Goal: Register for event/course

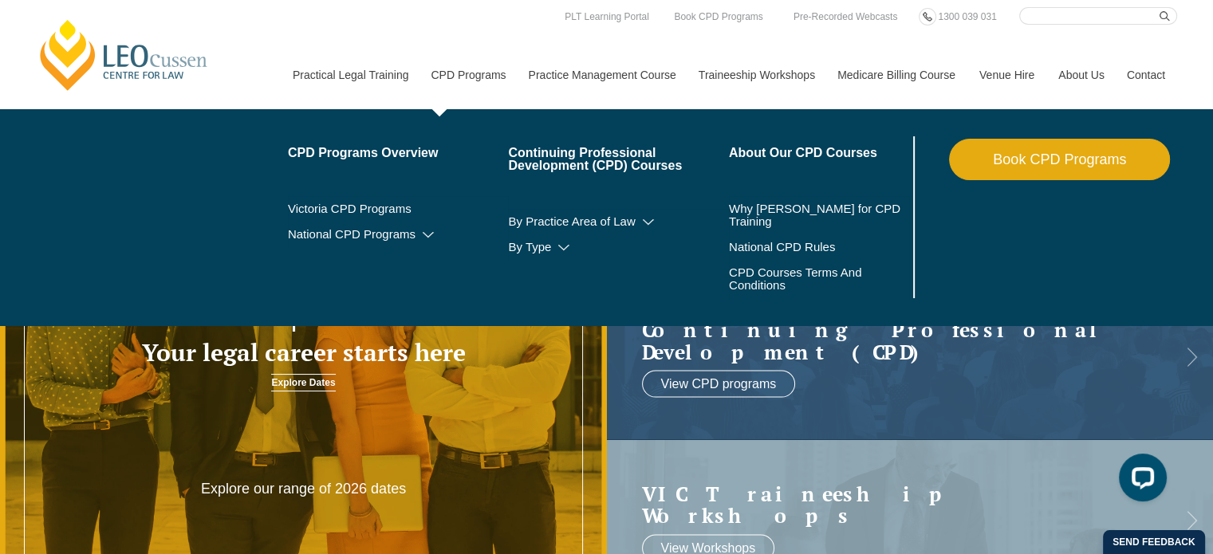
click at [487, 69] on link "CPD Programs" at bounding box center [467, 75] width 97 height 69
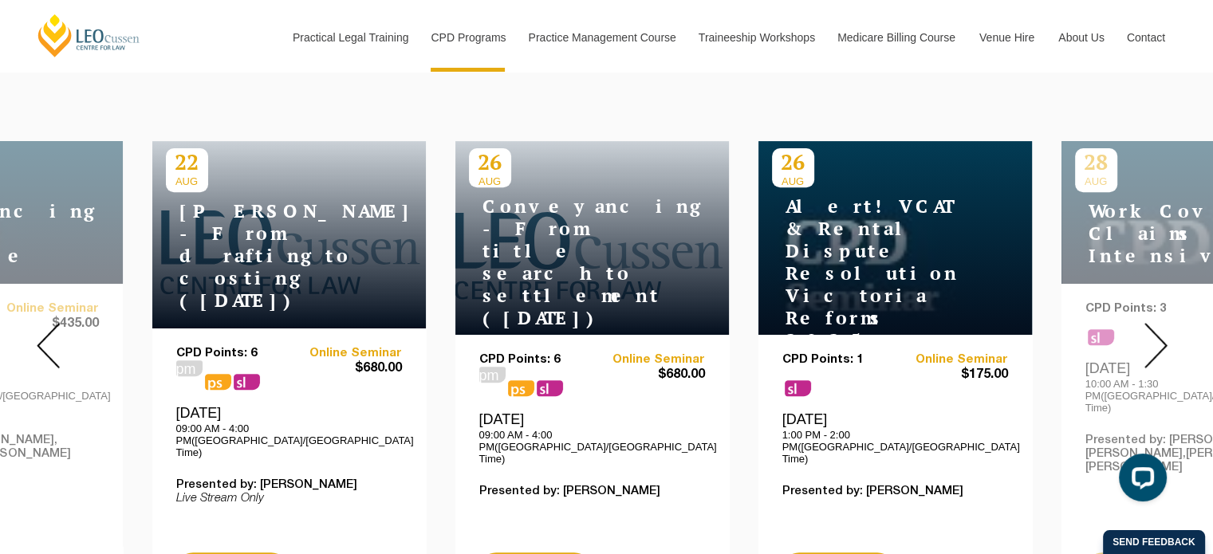
scroll to position [590, 0]
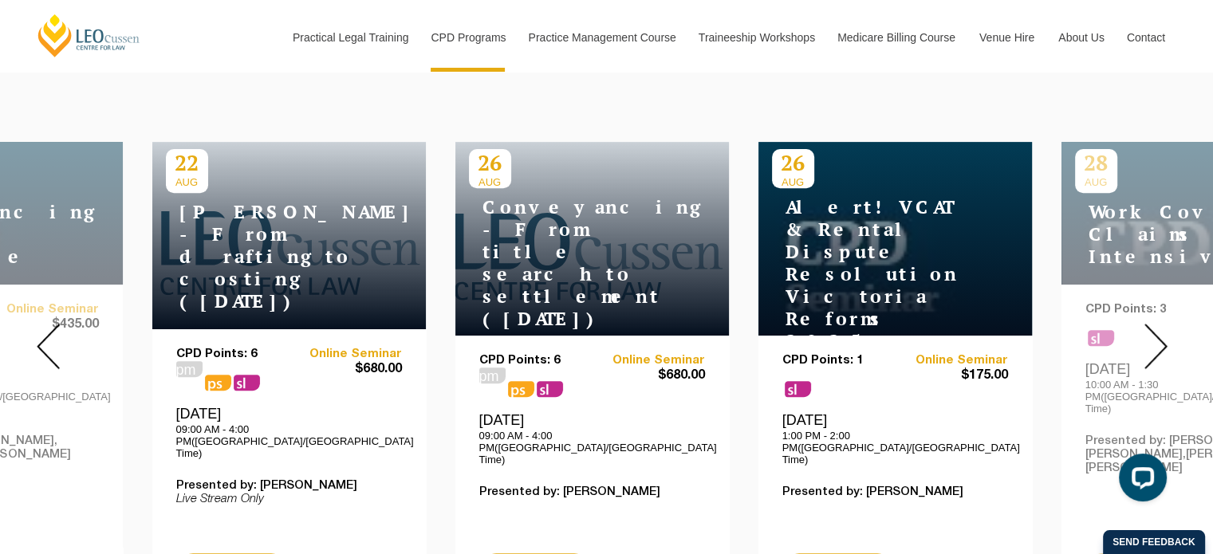
click at [43, 343] on img at bounding box center [48, 346] width 23 height 45
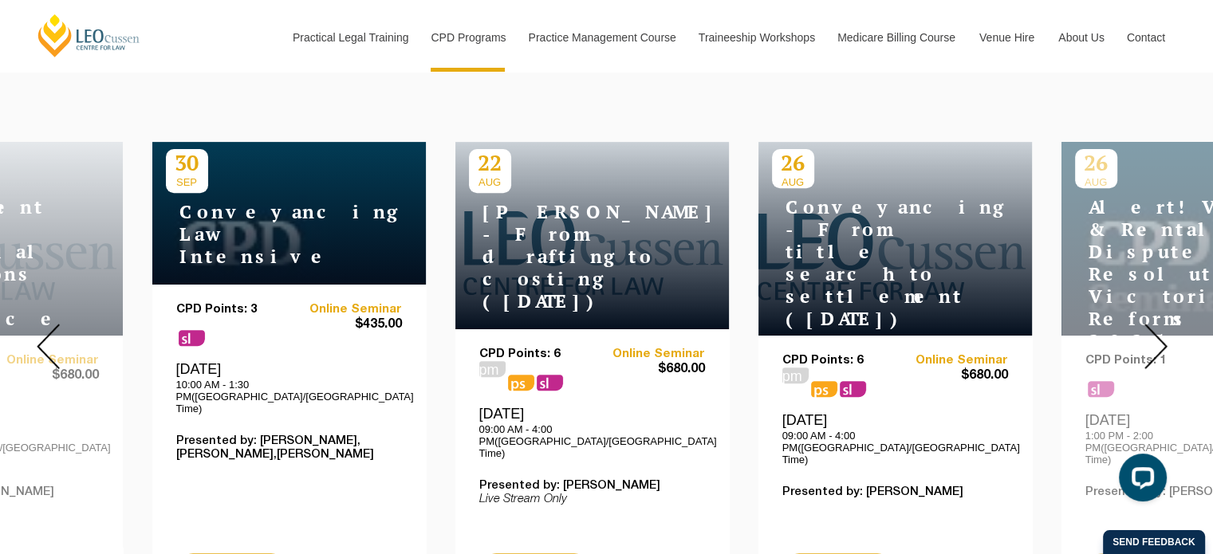
click at [43, 343] on img at bounding box center [48, 346] width 23 height 45
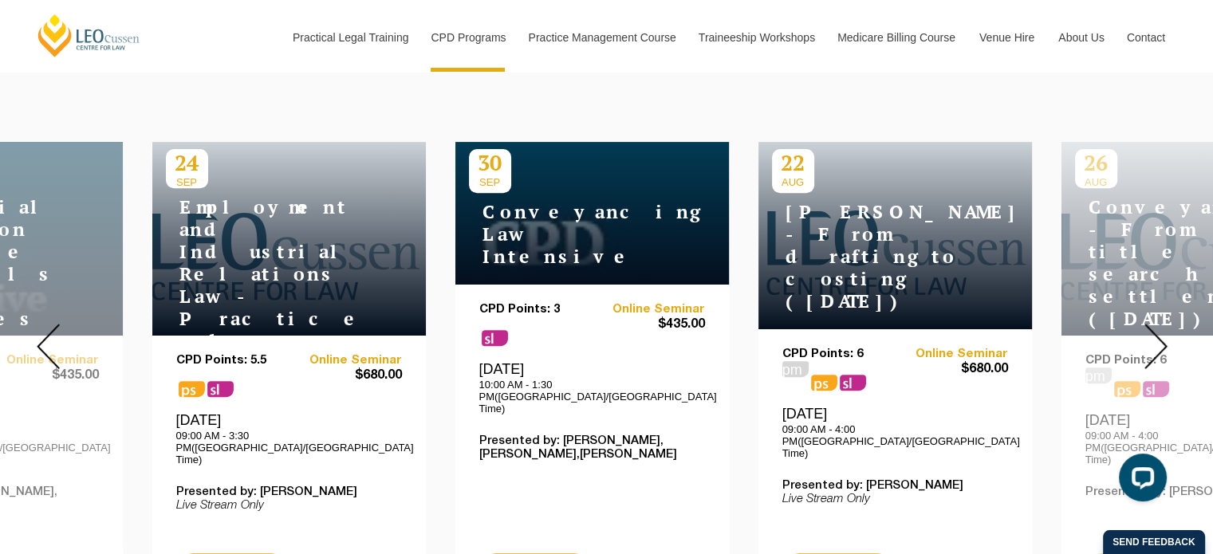
click at [43, 343] on img at bounding box center [48, 346] width 23 height 45
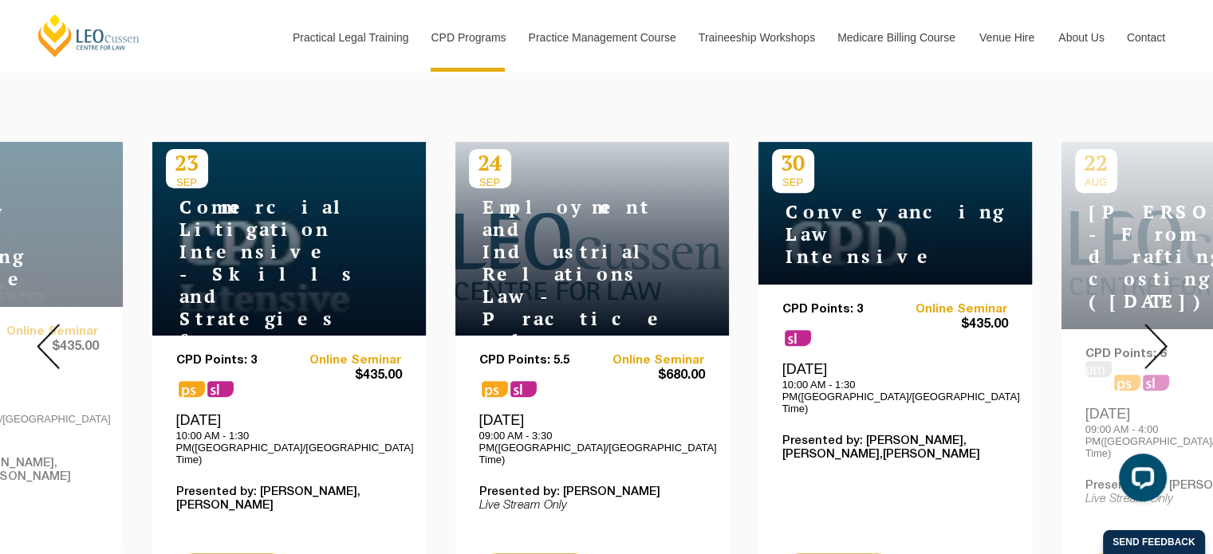
click at [43, 343] on img at bounding box center [48, 346] width 23 height 45
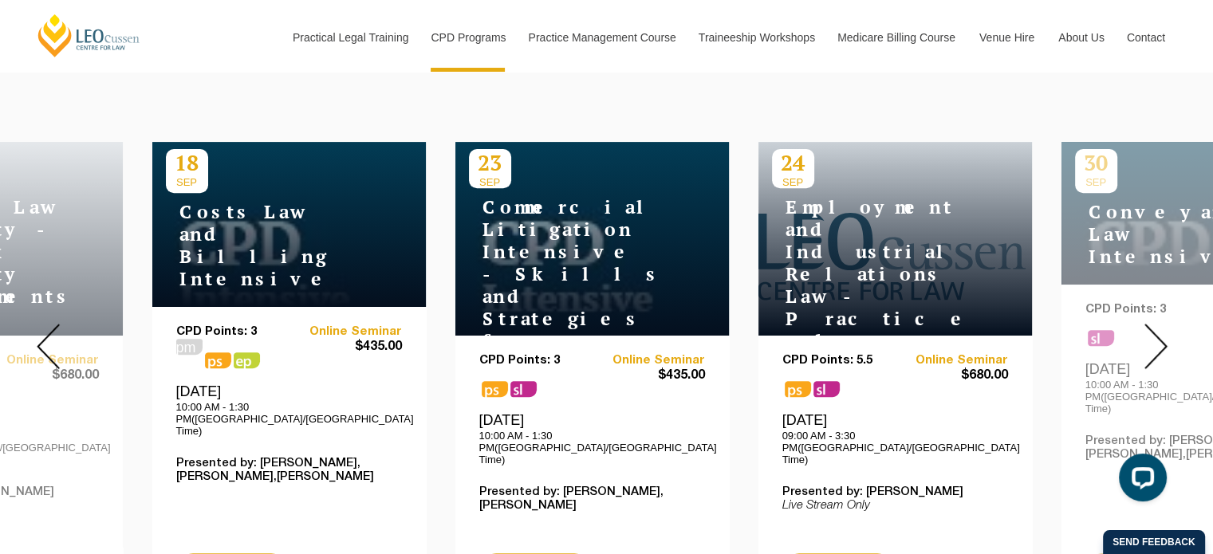
click at [43, 343] on img at bounding box center [48, 346] width 23 height 45
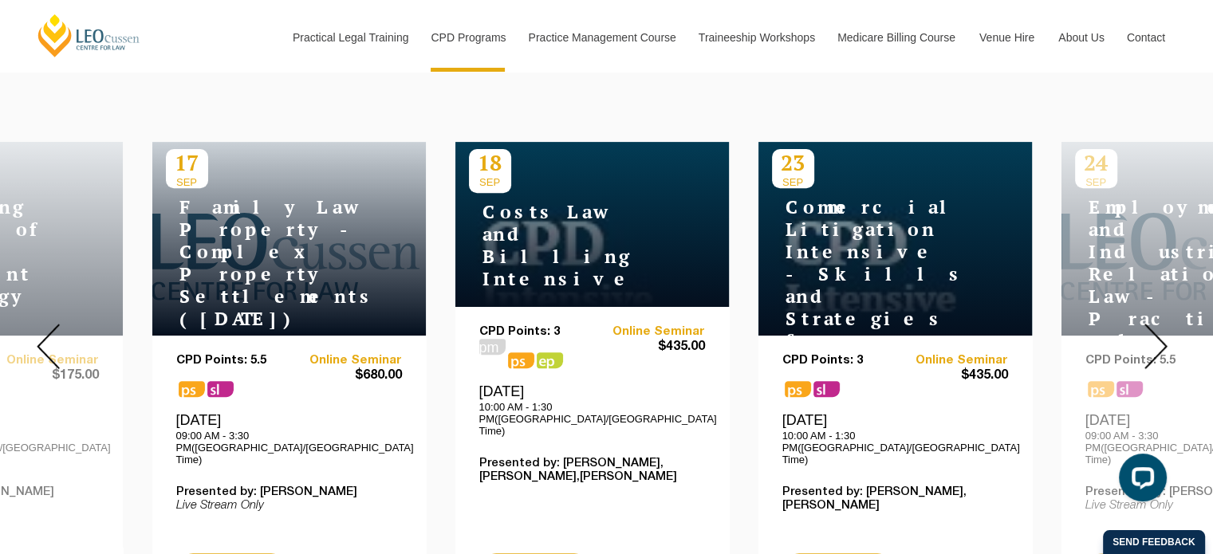
click at [43, 343] on img at bounding box center [48, 346] width 23 height 45
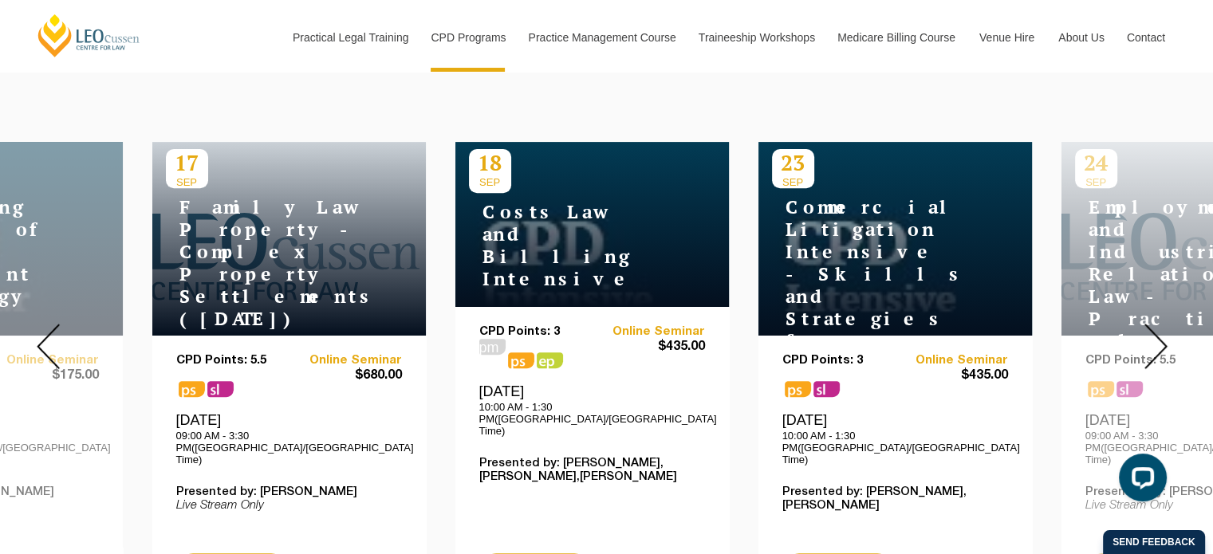
click at [43, 343] on img at bounding box center [48, 346] width 23 height 45
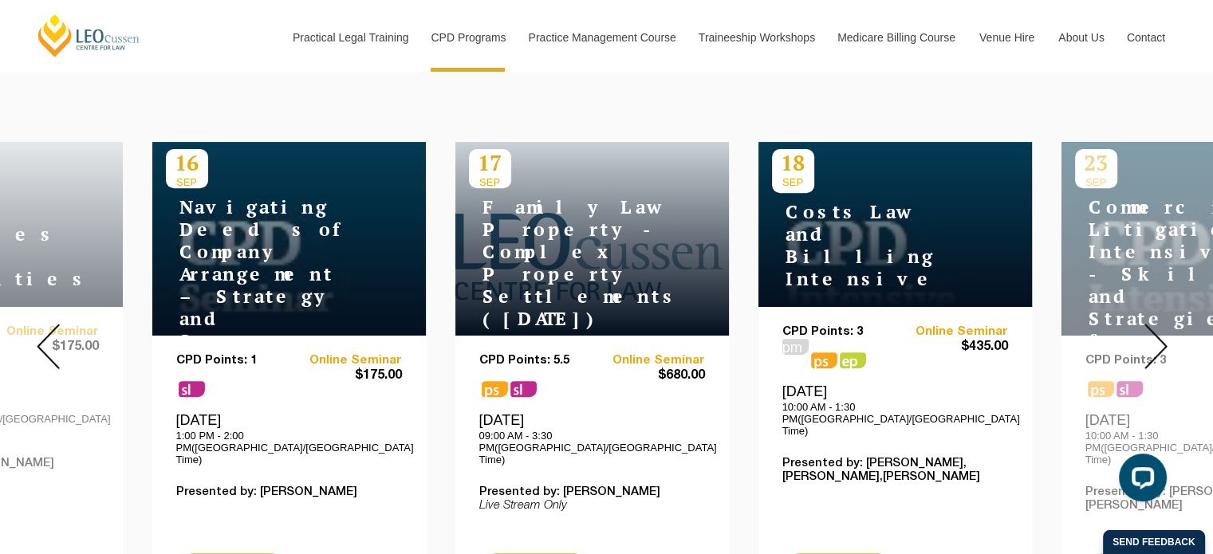
click at [43, 343] on img at bounding box center [48, 346] width 23 height 45
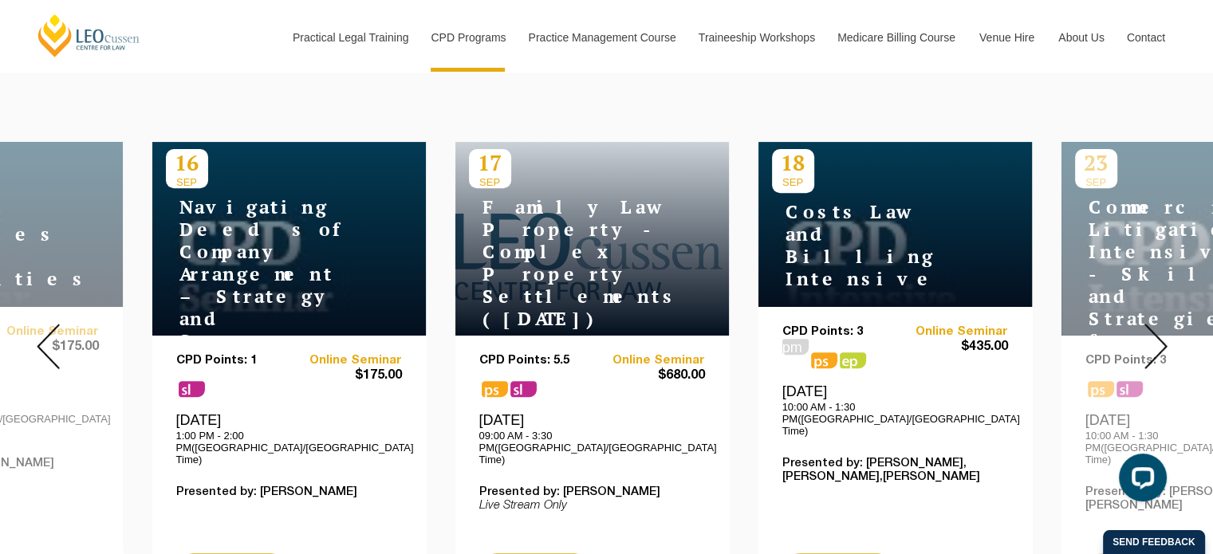
click at [43, 343] on img at bounding box center [48, 346] width 23 height 45
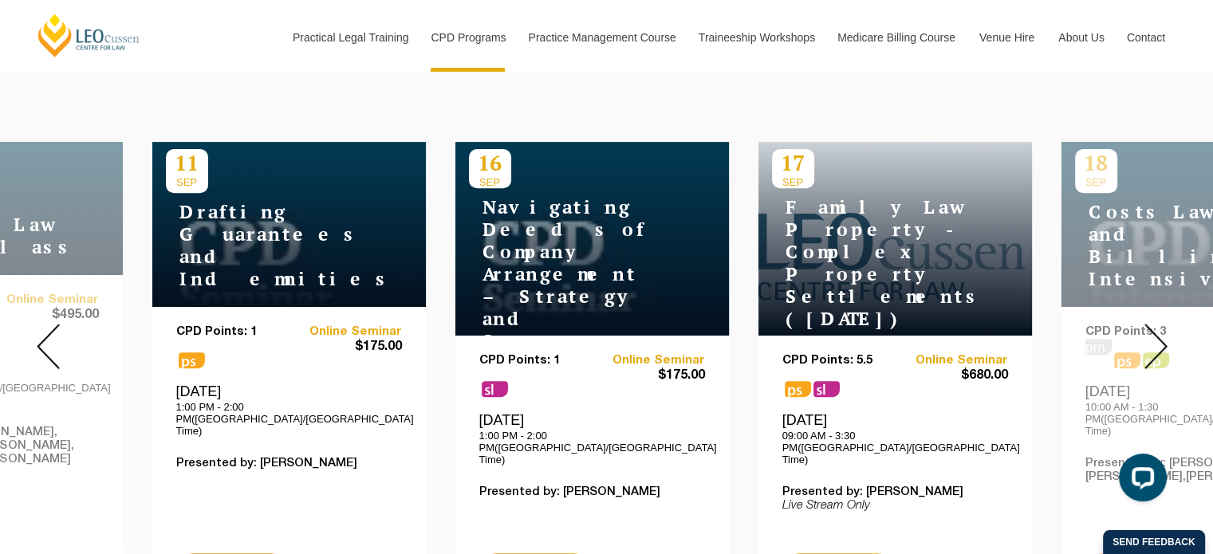
click at [41, 332] on img at bounding box center [48, 346] width 23 height 45
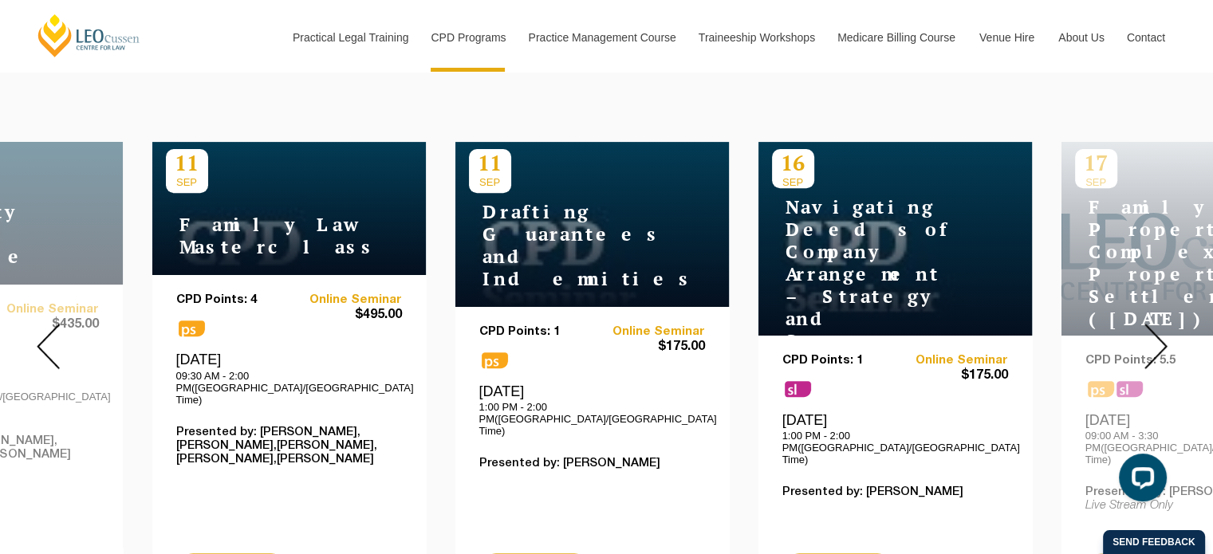
click at [41, 332] on img at bounding box center [48, 346] width 23 height 45
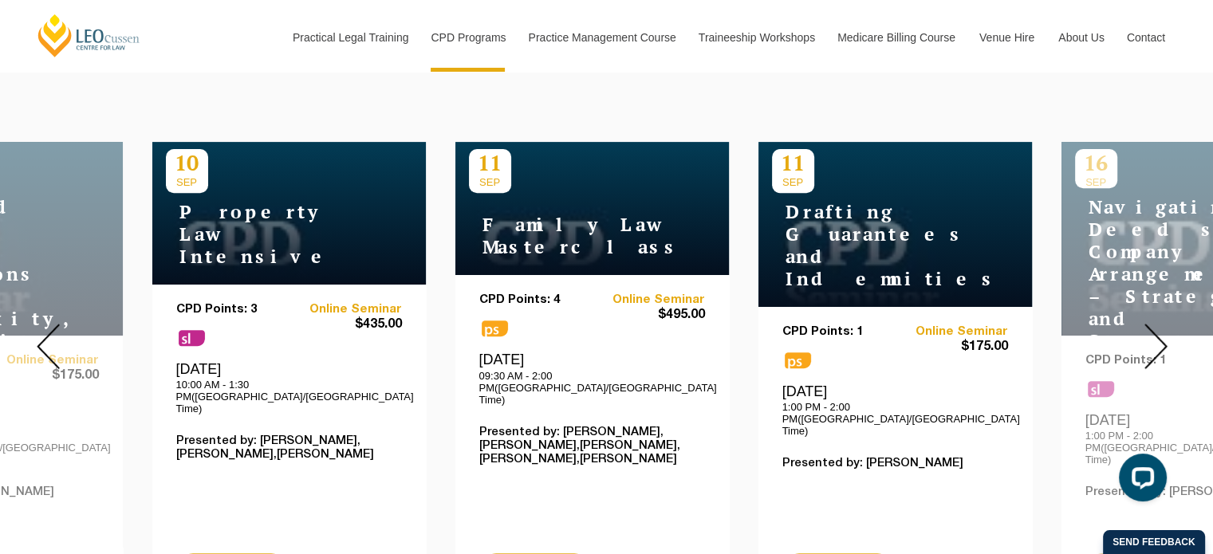
click at [53, 330] on img at bounding box center [48, 346] width 23 height 45
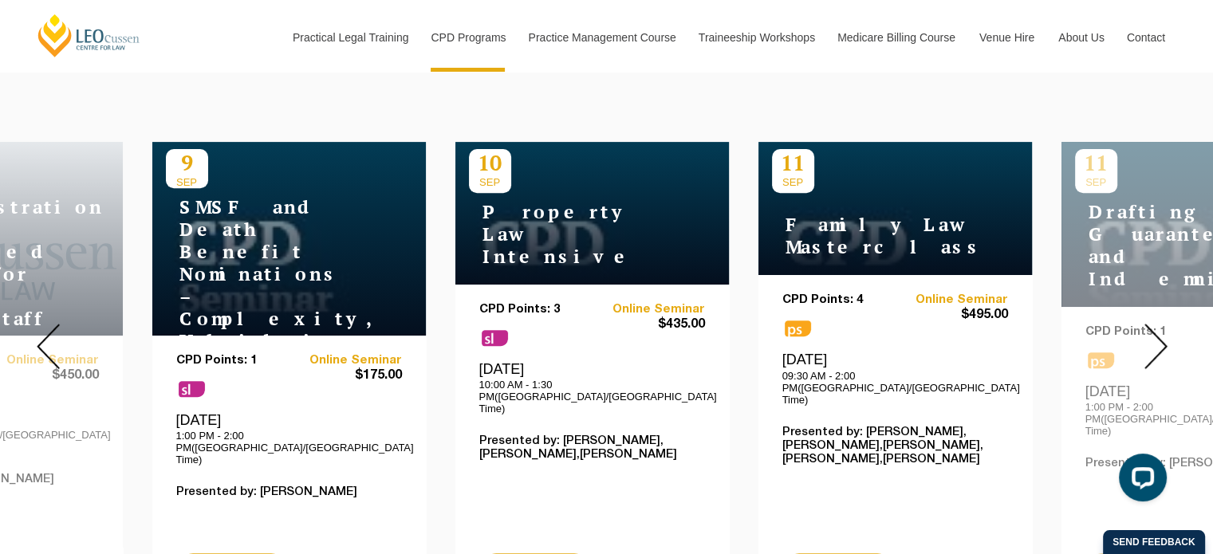
click at [53, 330] on img at bounding box center [48, 346] width 23 height 45
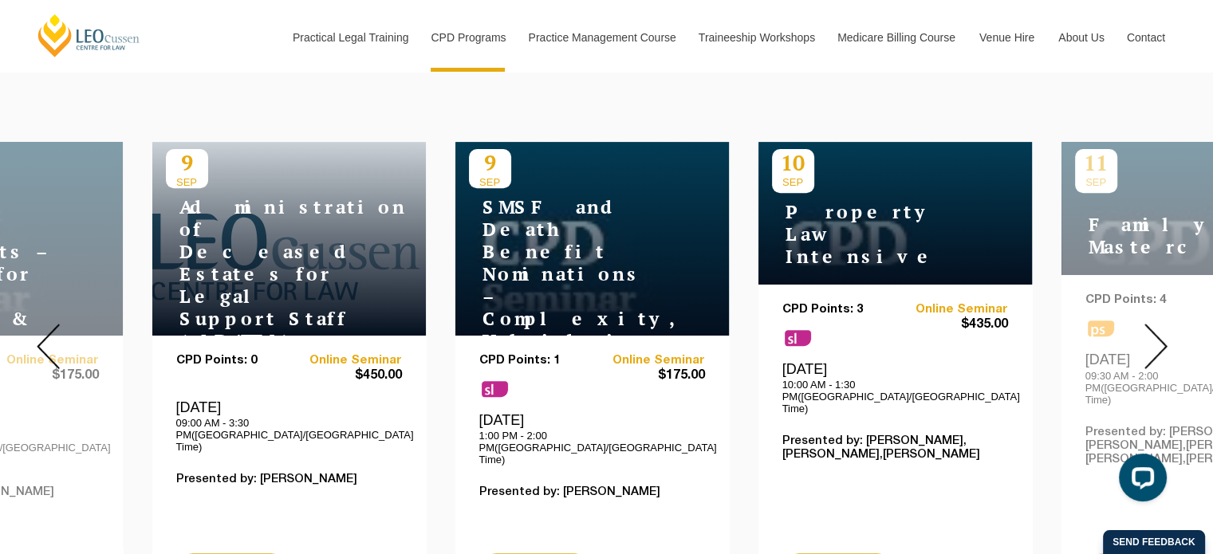
click at [53, 330] on img at bounding box center [48, 346] width 23 height 45
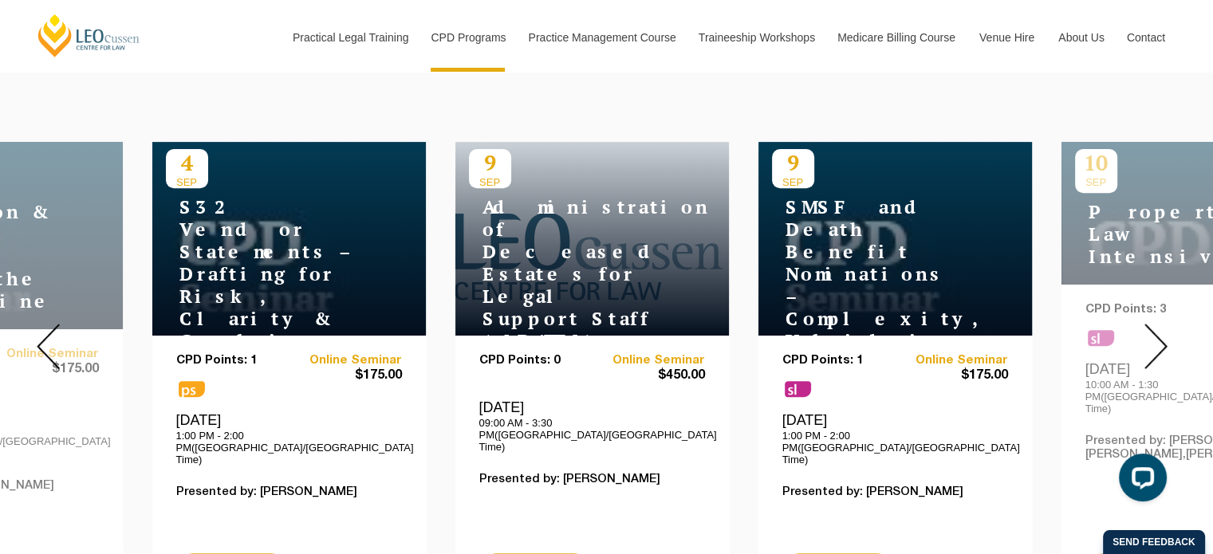
click at [53, 330] on img at bounding box center [48, 346] width 23 height 45
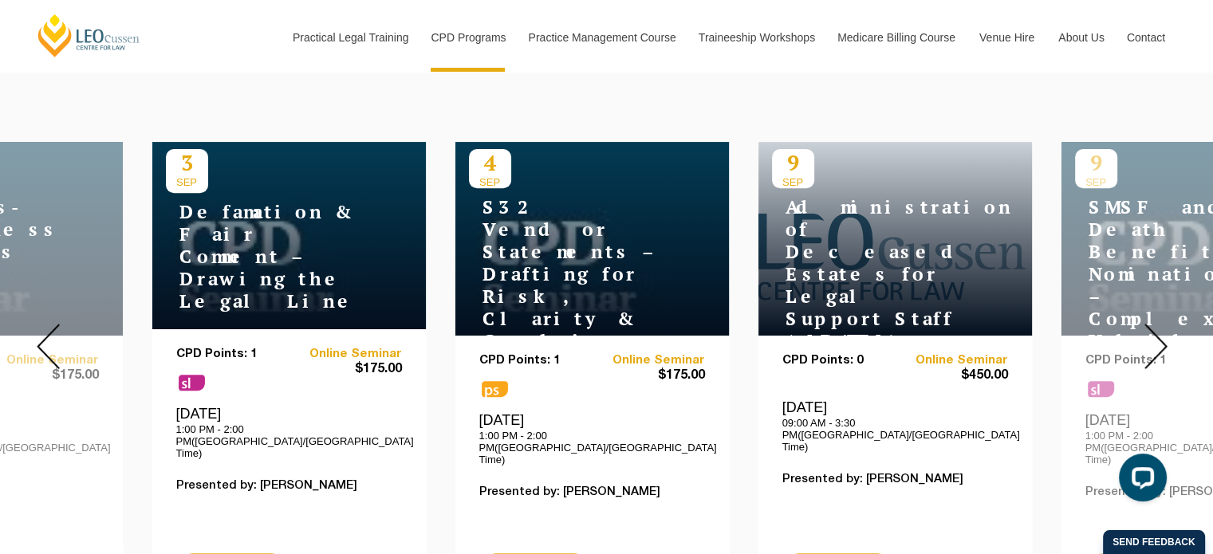
click at [53, 330] on img at bounding box center [48, 346] width 23 height 45
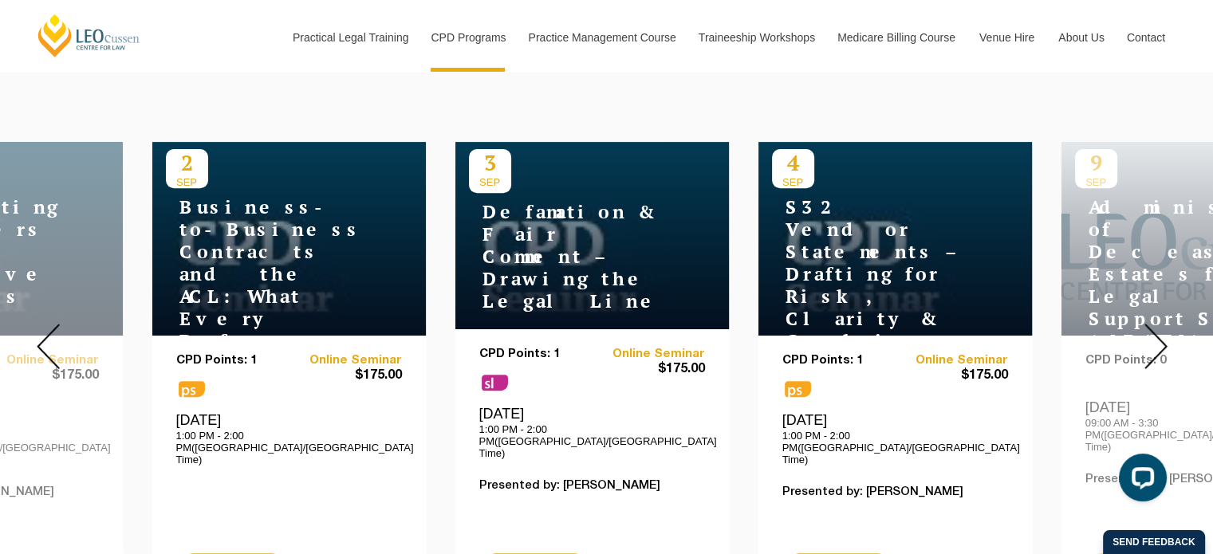
click at [53, 330] on img at bounding box center [48, 346] width 23 height 45
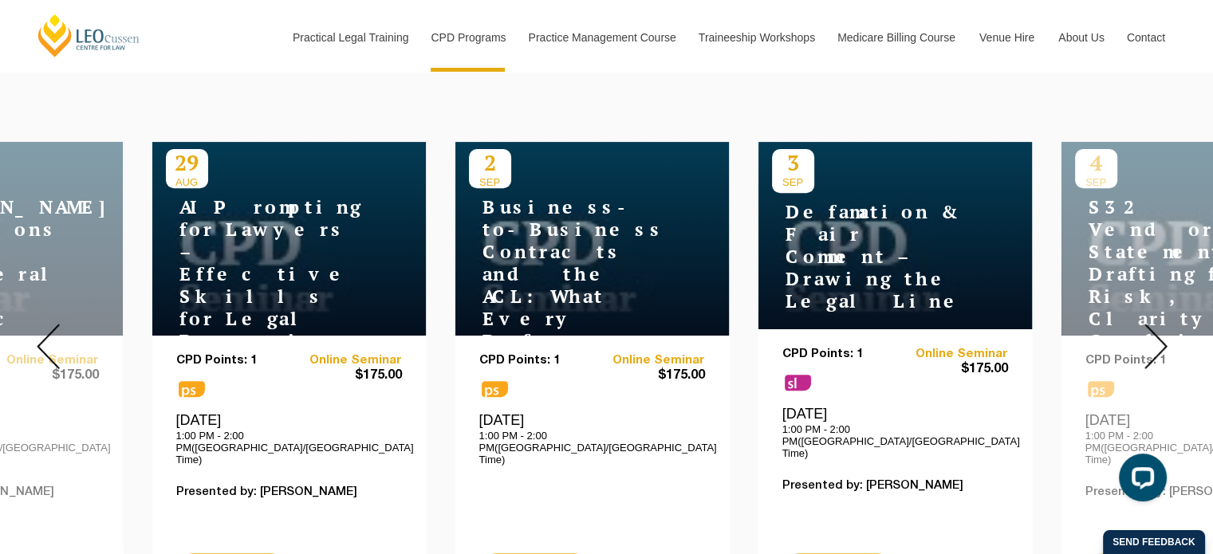
click at [53, 330] on img at bounding box center [48, 346] width 23 height 45
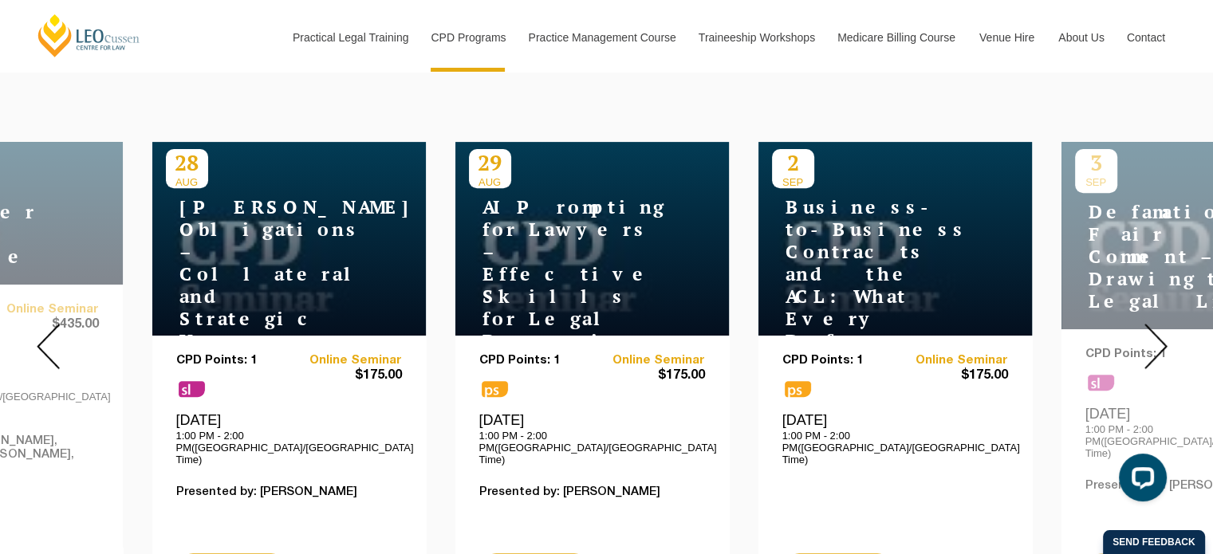
click at [38, 324] on img at bounding box center [48, 346] width 23 height 45
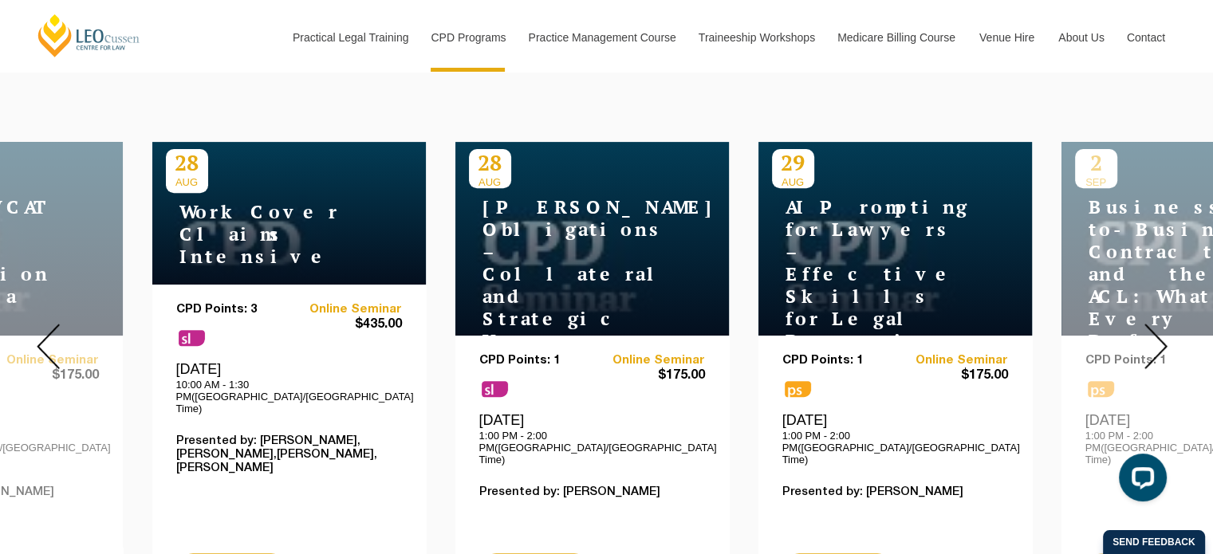
click at [48, 326] on img at bounding box center [48, 346] width 23 height 45
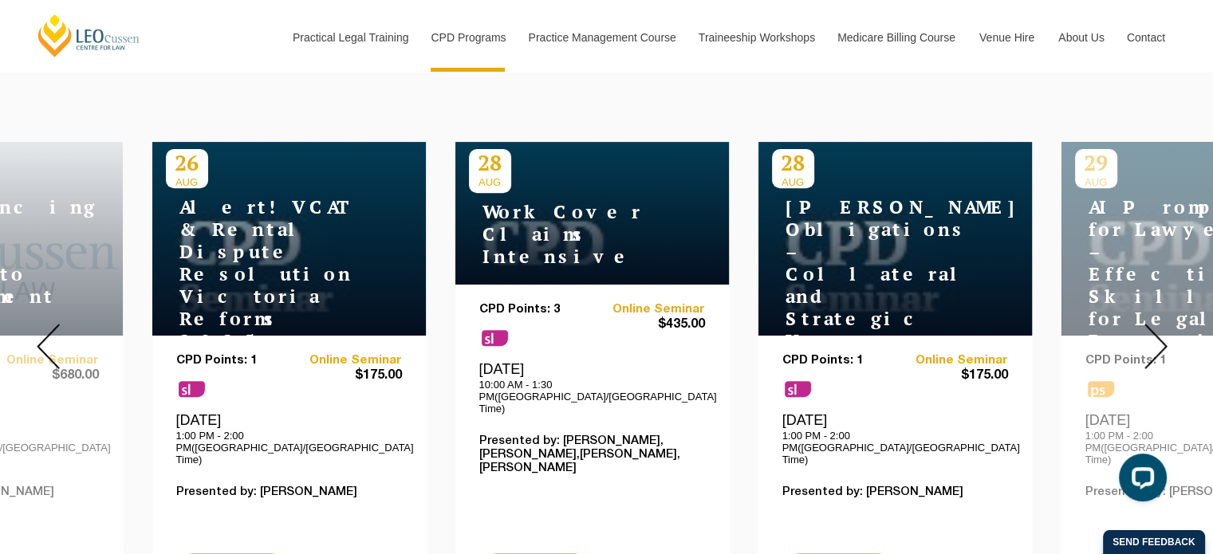
click at [48, 326] on img at bounding box center [48, 346] width 23 height 45
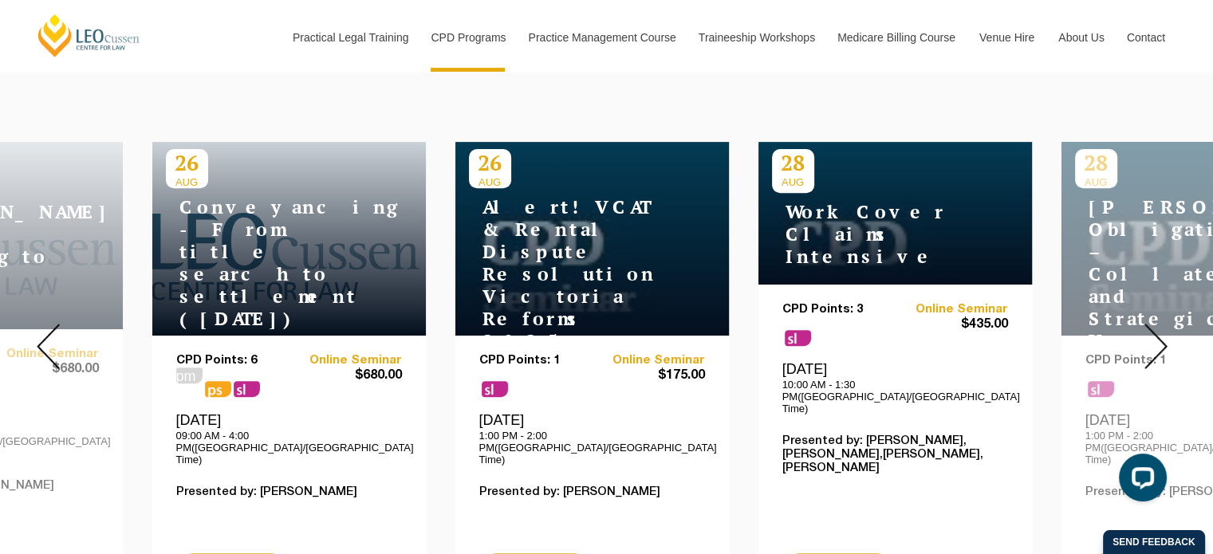
click at [48, 326] on img at bounding box center [48, 346] width 23 height 45
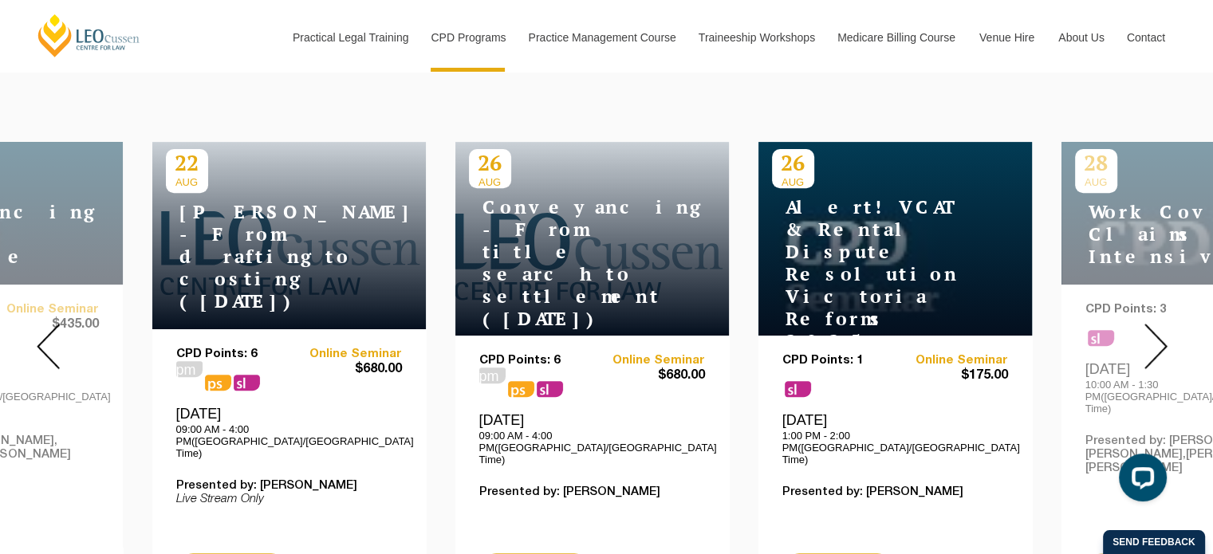
click at [1158, 333] on img at bounding box center [1156, 346] width 23 height 45
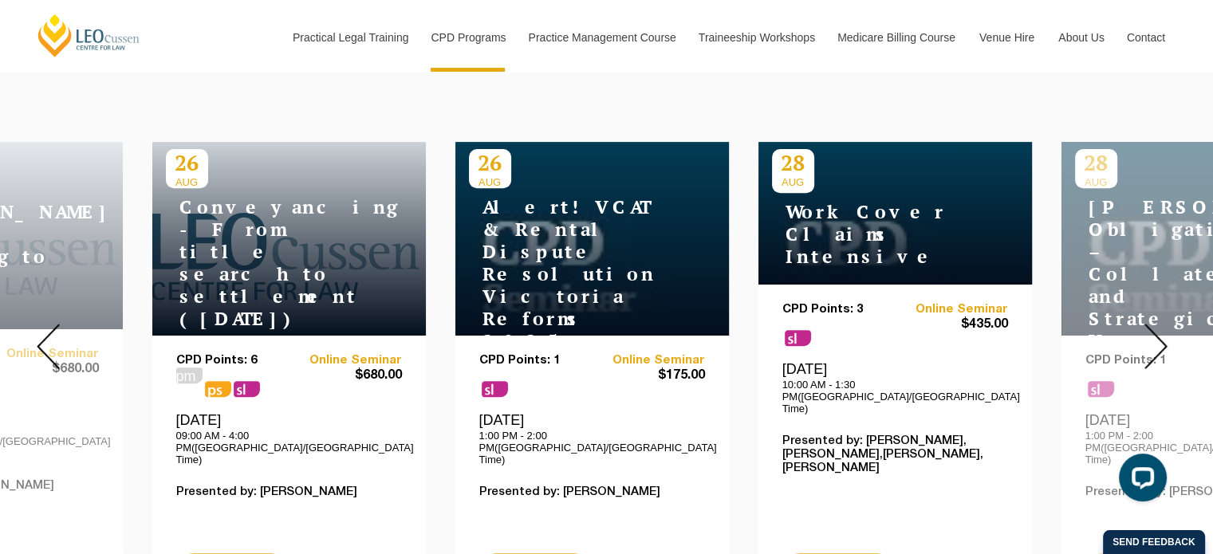
click at [1158, 333] on img at bounding box center [1156, 346] width 23 height 45
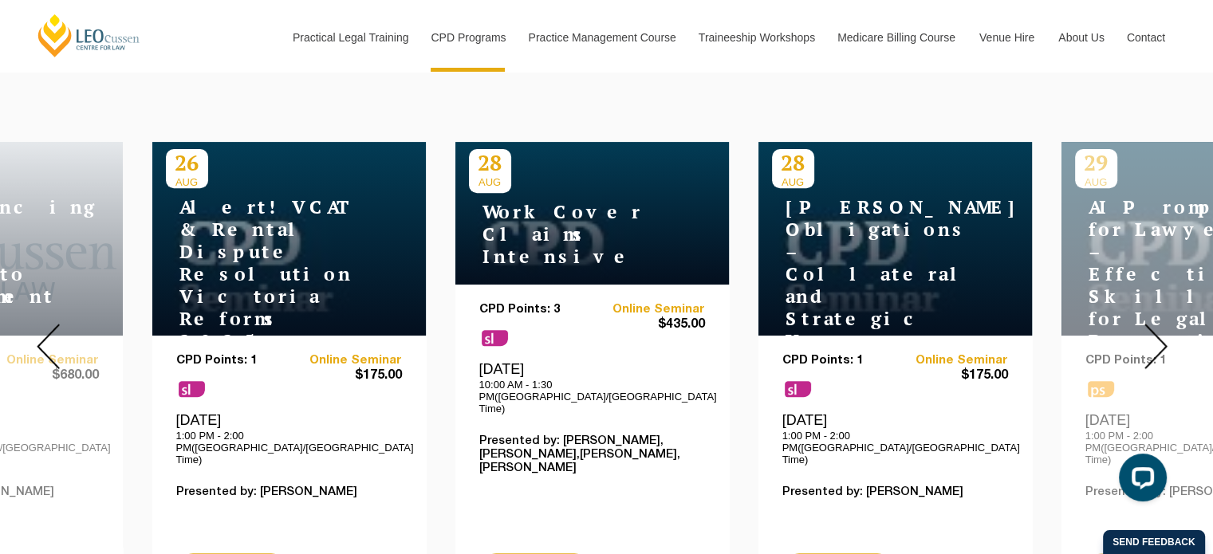
click at [1158, 333] on img at bounding box center [1156, 346] width 23 height 45
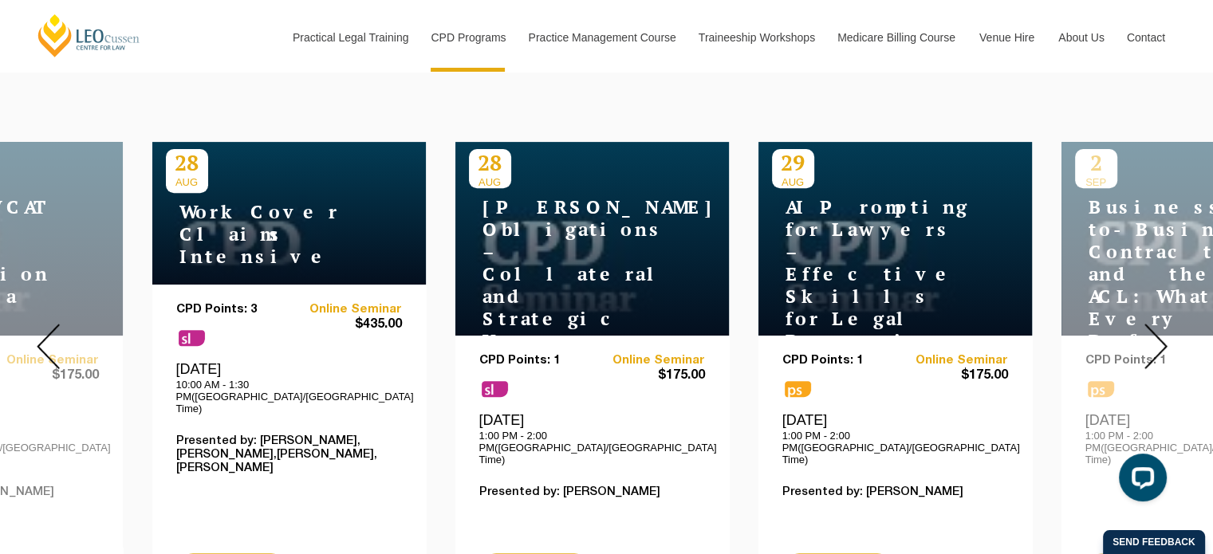
click at [1158, 333] on img at bounding box center [1156, 346] width 23 height 45
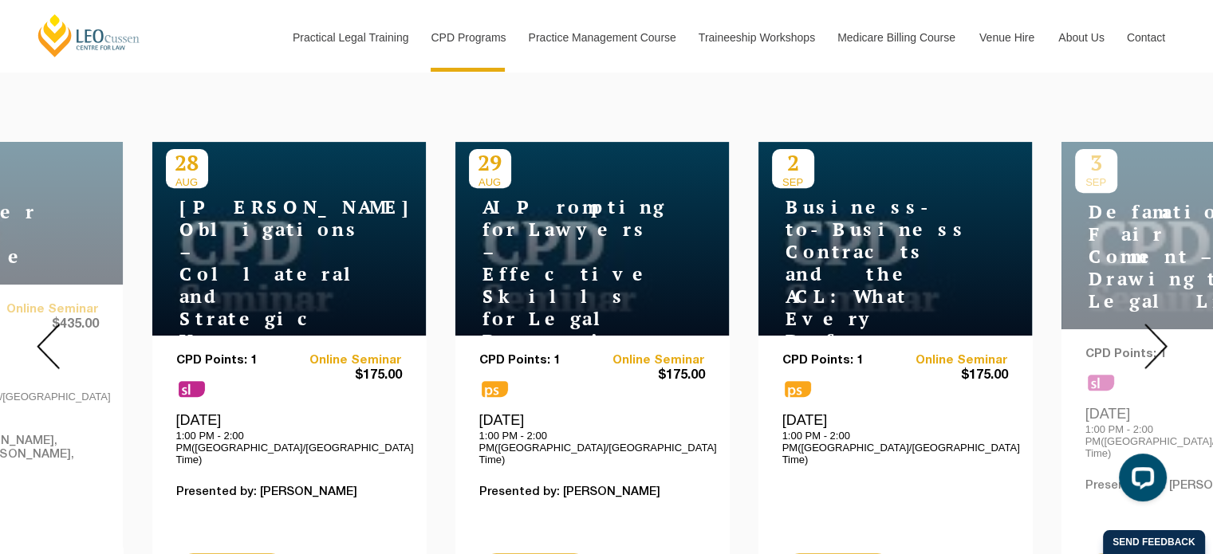
click at [1158, 333] on img at bounding box center [1156, 346] width 23 height 45
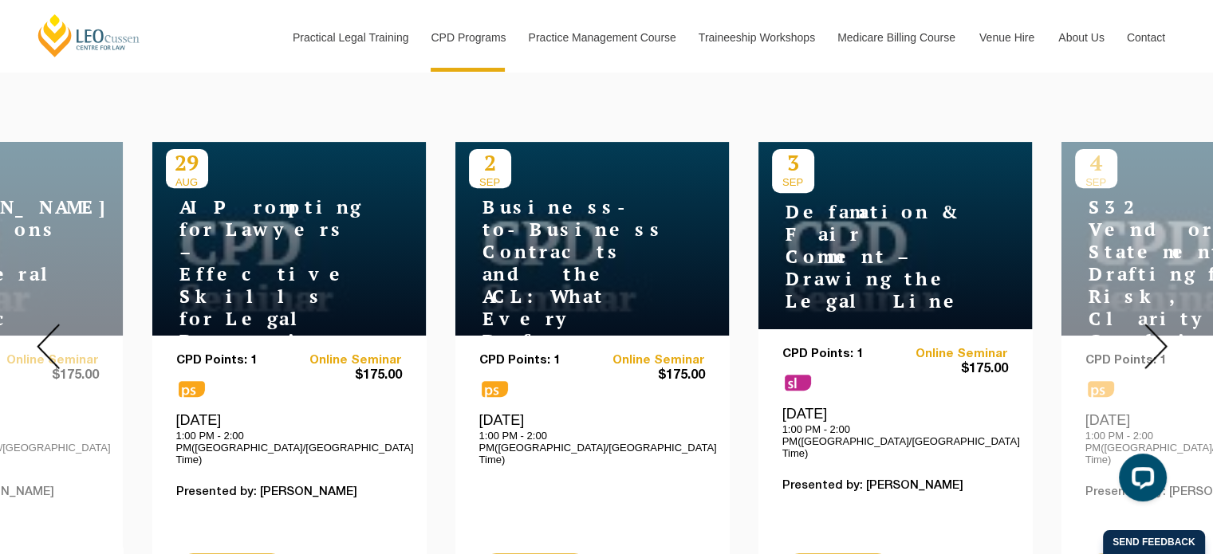
click at [1158, 333] on img at bounding box center [1156, 346] width 23 height 45
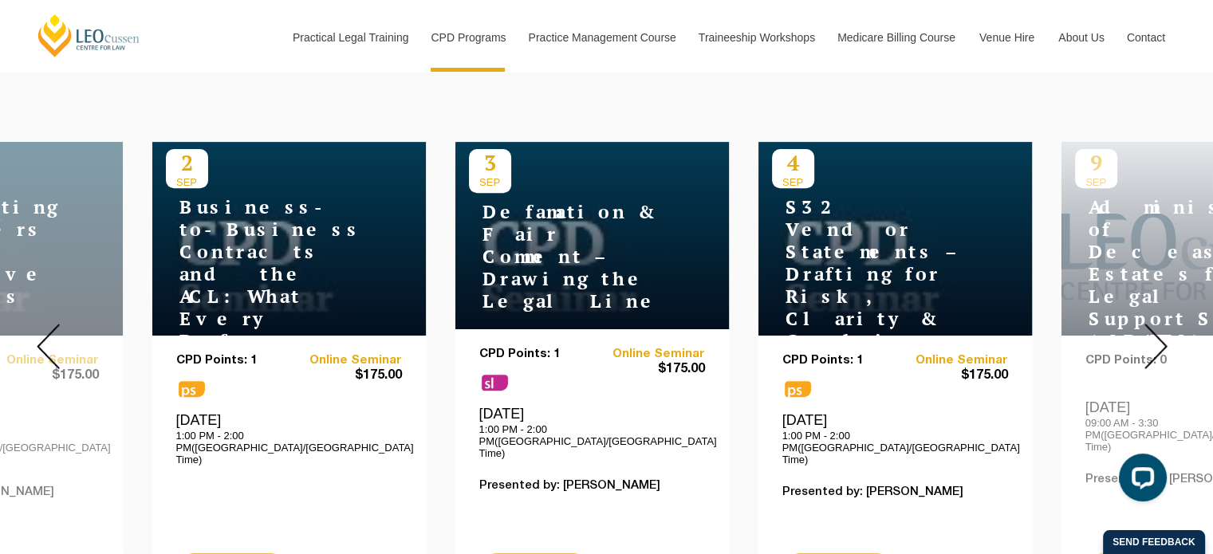
click at [1158, 333] on img at bounding box center [1156, 346] width 23 height 45
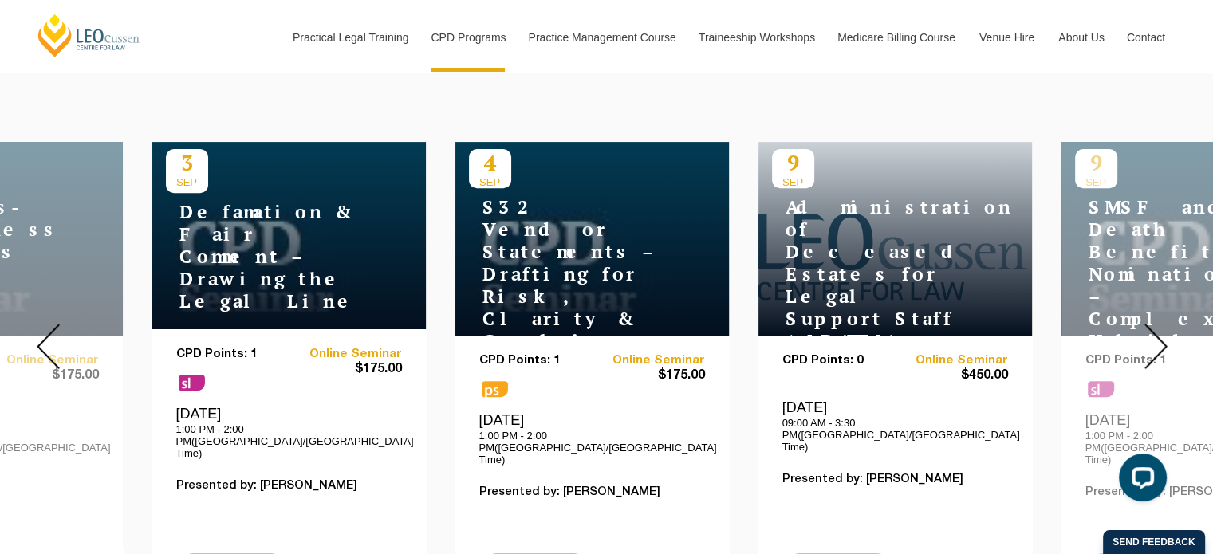
click at [1158, 333] on img at bounding box center [1156, 346] width 23 height 45
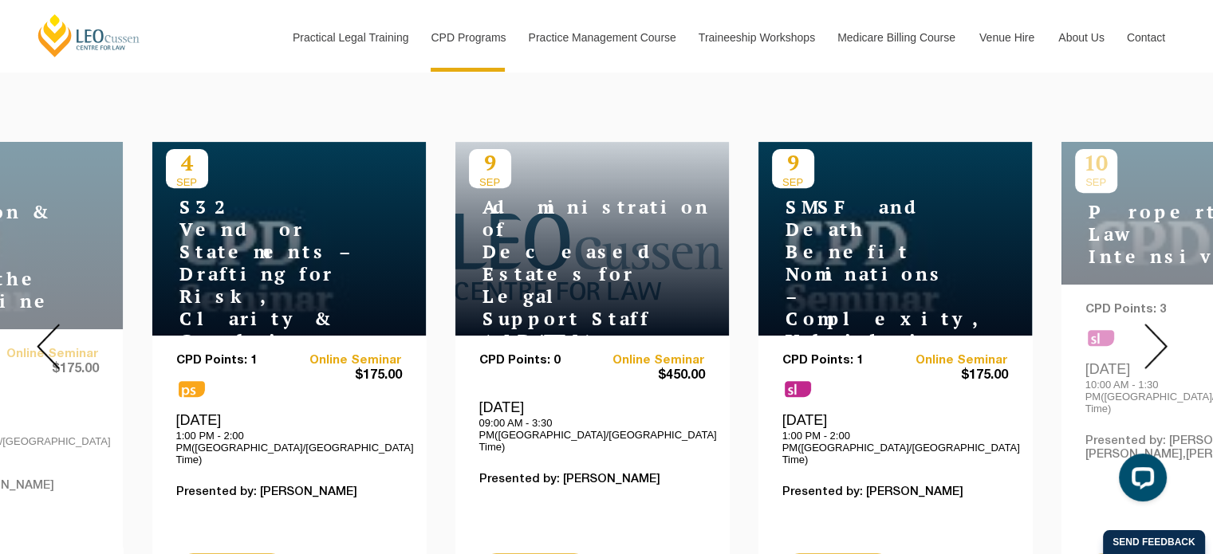
click at [1158, 333] on img at bounding box center [1156, 346] width 23 height 45
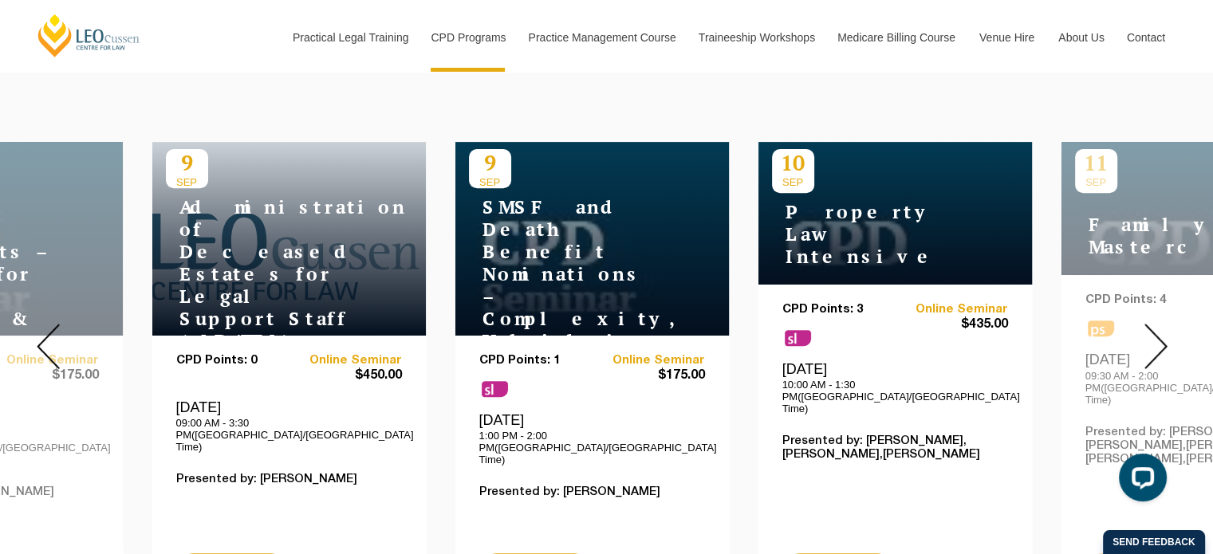
click at [1158, 333] on img at bounding box center [1156, 346] width 23 height 45
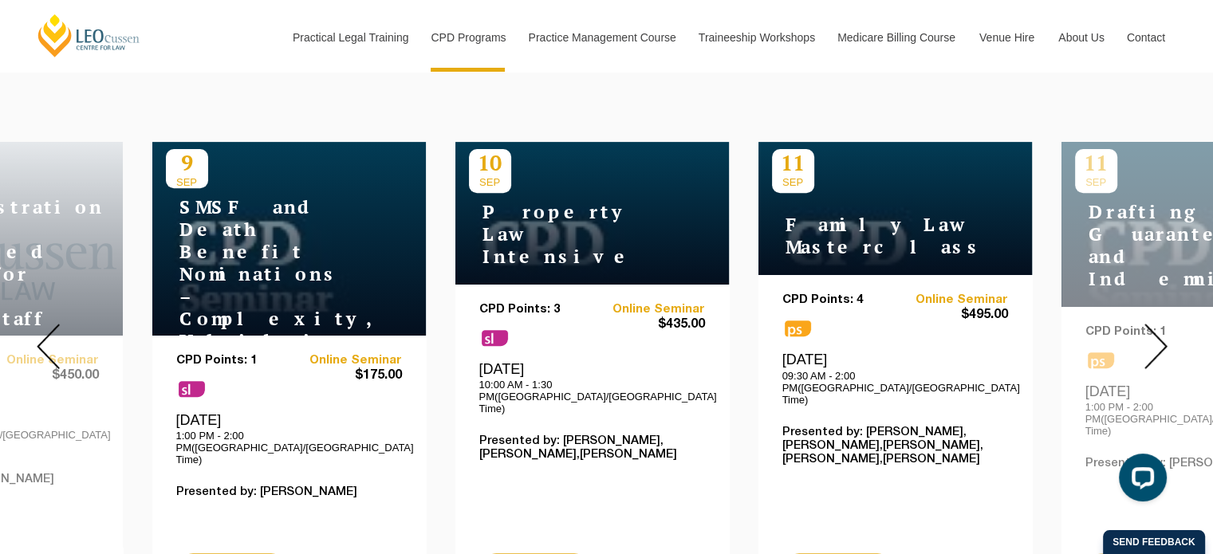
click at [1158, 333] on img at bounding box center [1156, 346] width 23 height 45
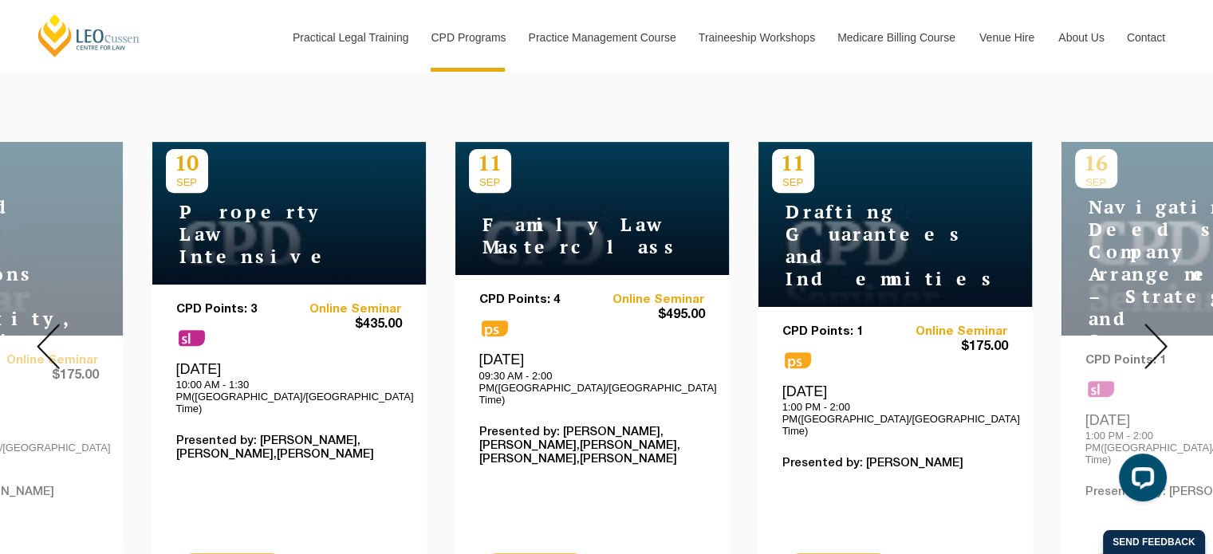
click at [1158, 333] on img at bounding box center [1156, 346] width 23 height 45
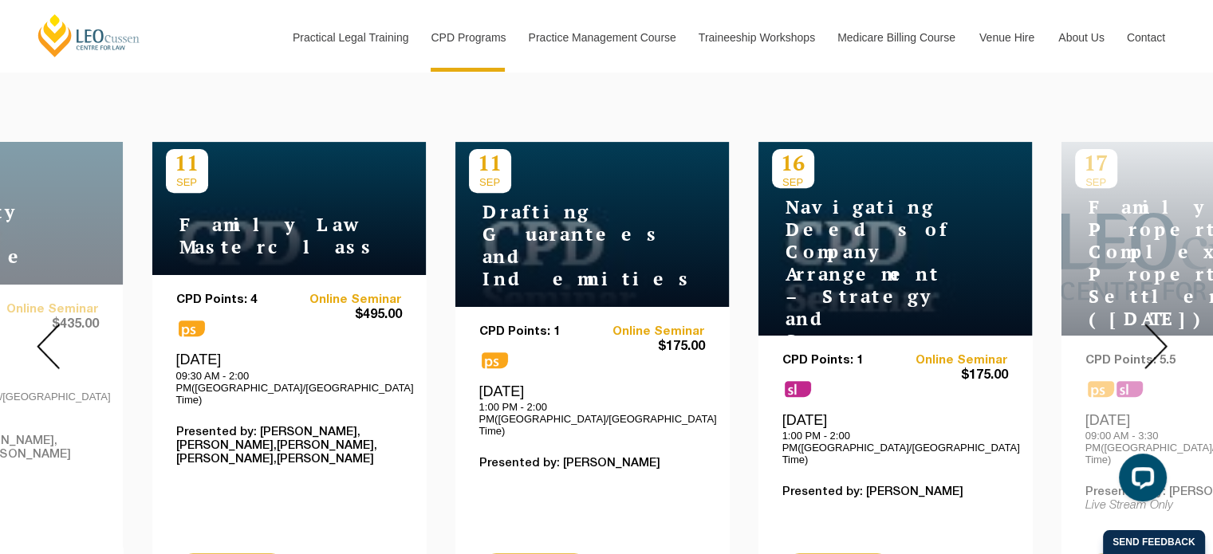
click at [1158, 333] on img at bounding box center [1156, 346] width 23 height 45
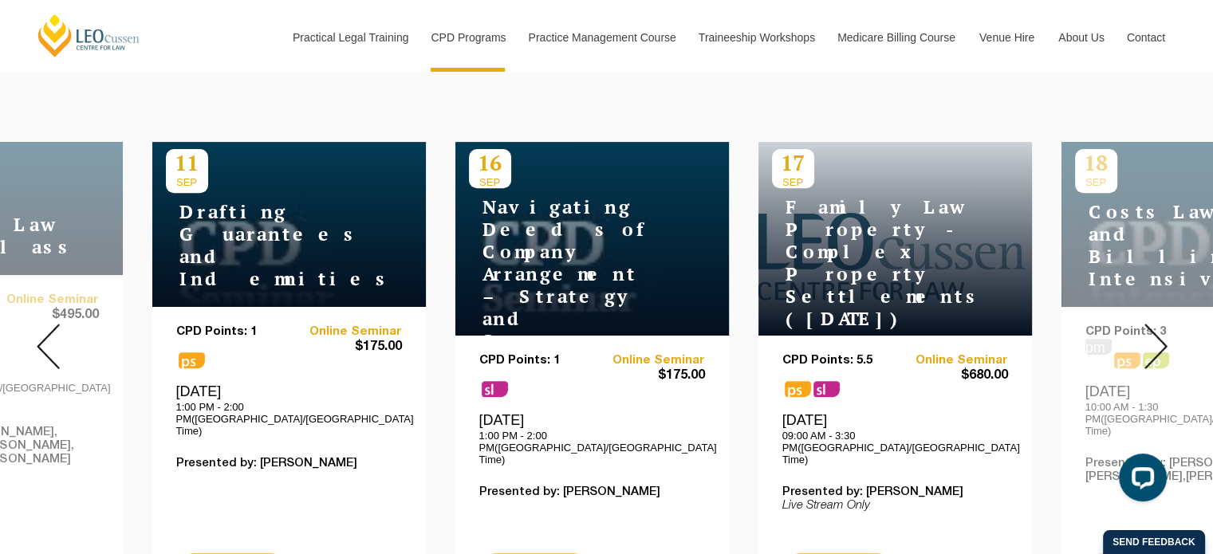
click at [1158, 333] on img at bounding box center [1156, 346] width 23 height 45
click at [1154, 324] on img at bounding box center [1156, 346] width 23 height 45
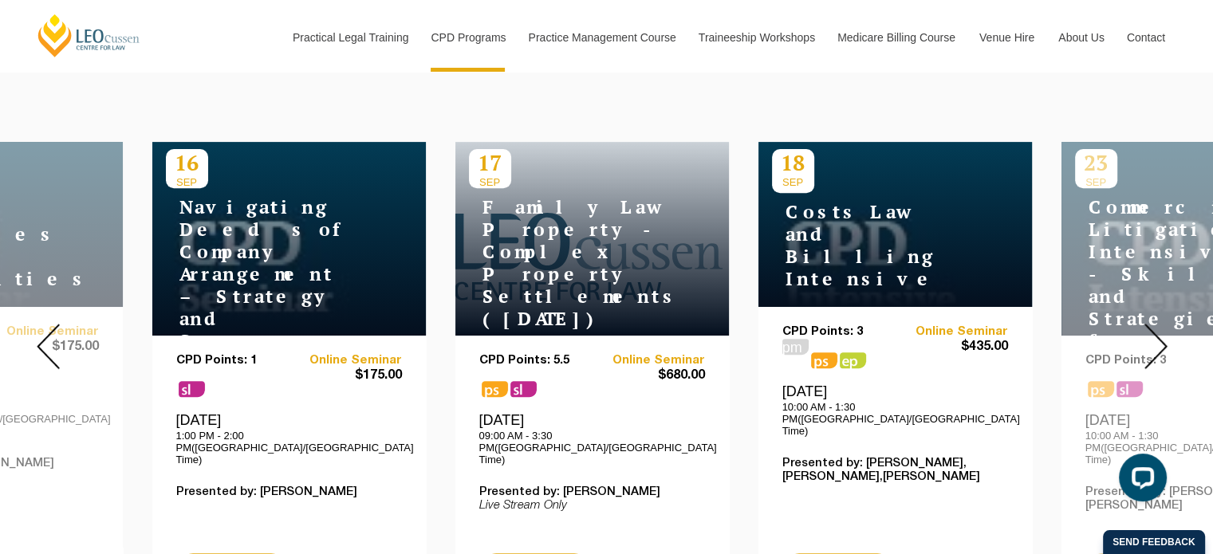
click at [1154, 324] on img at bounding box center [1156, 346] width 23 height 45
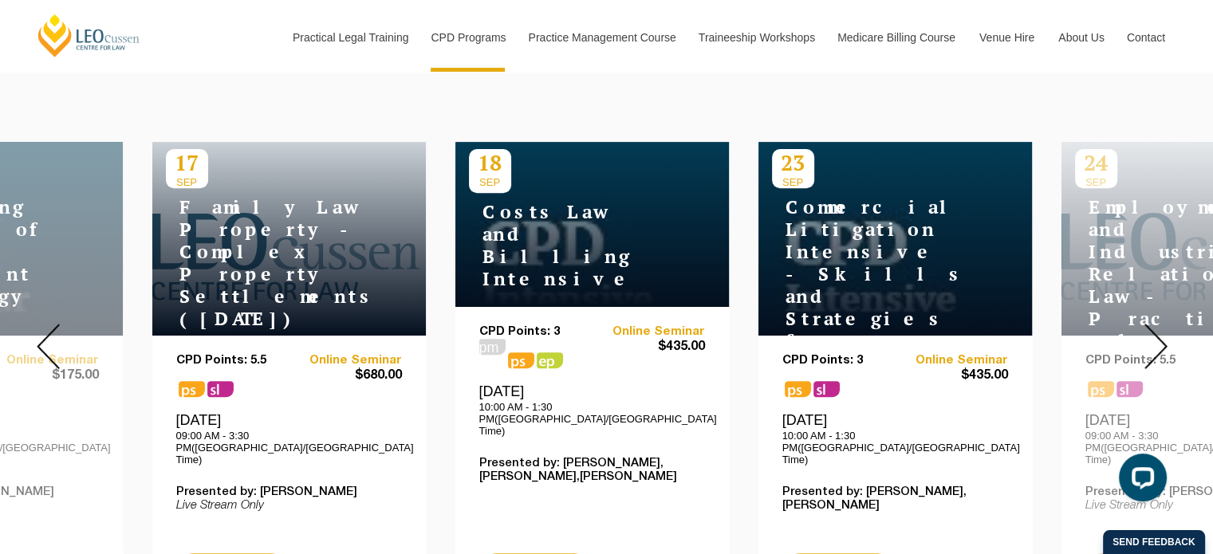
click at [1154, 324] on img at bounding box center [1156, 346] width 23 height 45
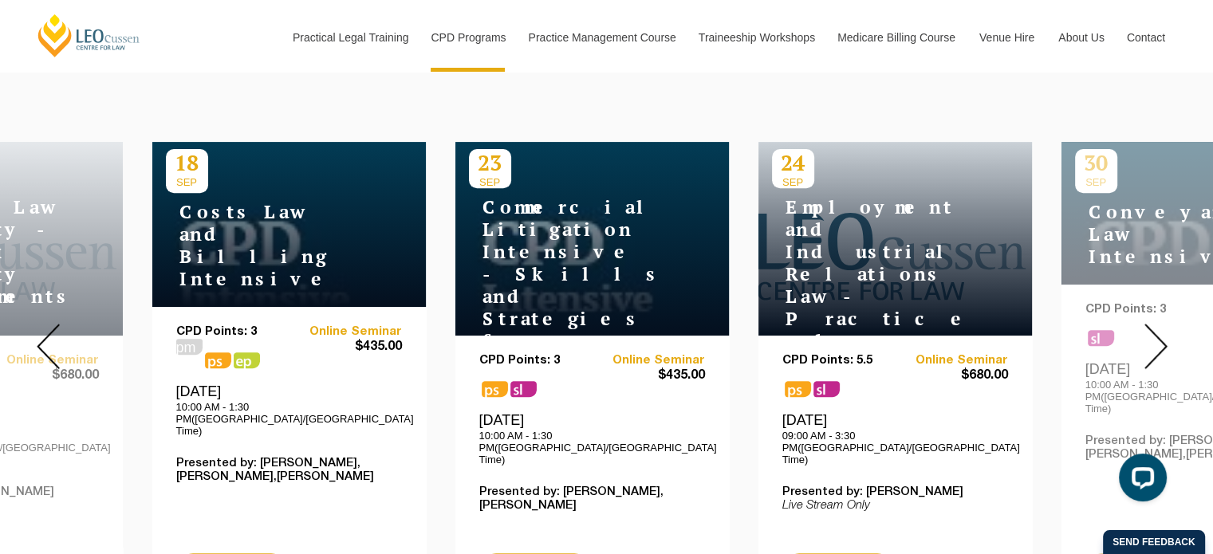
click at [1154, 324] on img at bounding box center [1156, 346] width 23 height 45
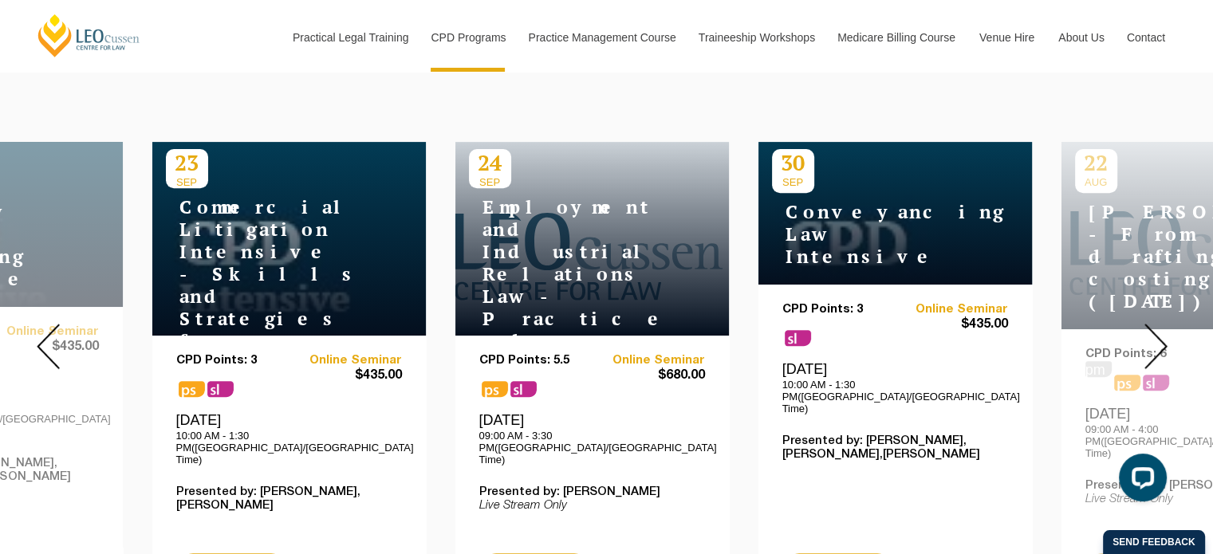
click at [1154, 324] on img at bounding box center [1156, 346] width 23 height 45
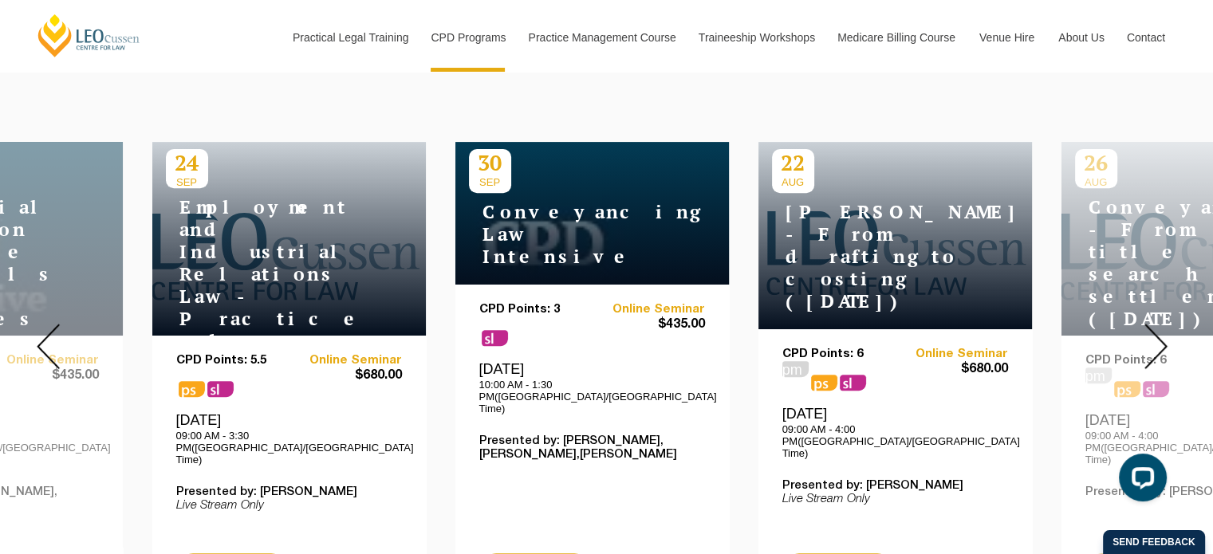
click at [1154, 324] on img at bounding box center [1156, 346] width 23 height 45
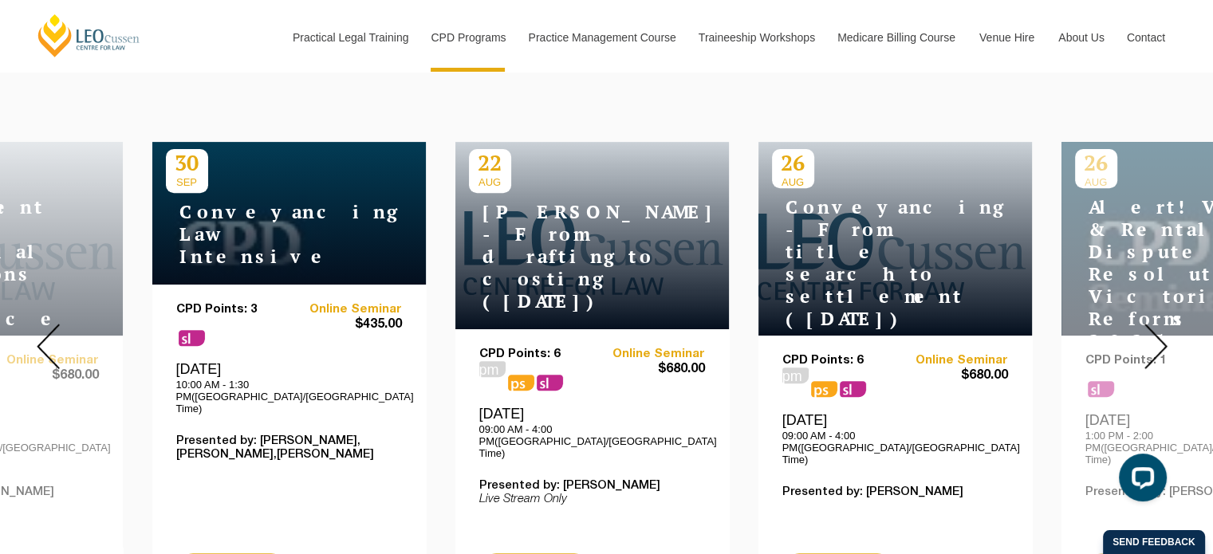
click at [1154, 324] on img at bounding box center [1156, 346] width 23 height 45
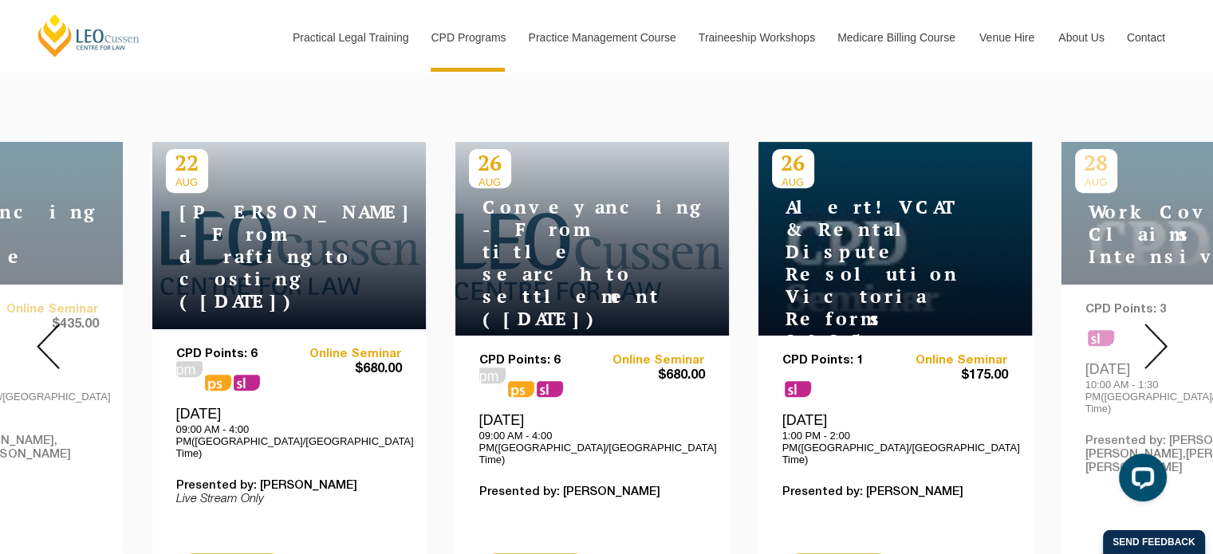
click at [1154, 324] on img at bounding box center [1156, 346] width 23 height 45
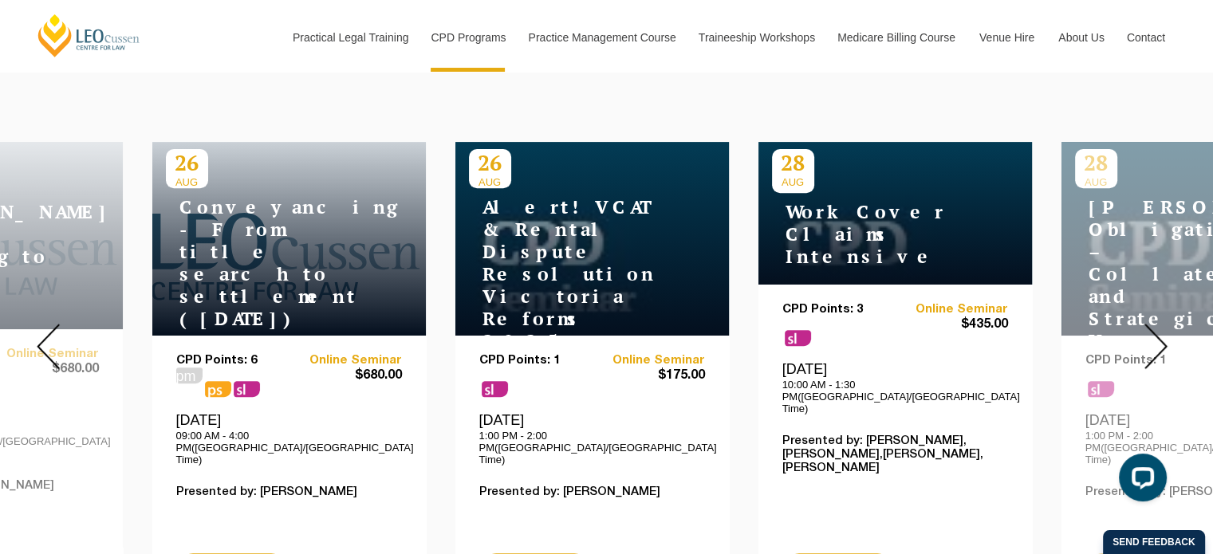
click at [1154, 324] on img at bounding box center [1156, 346] width 23 height 45
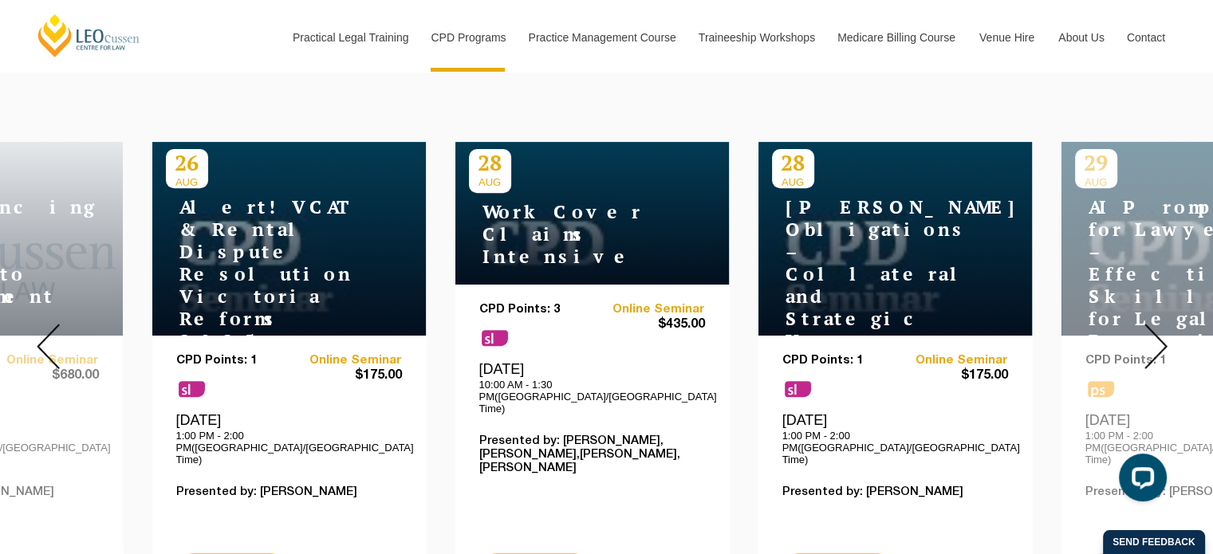
click at [1154, 324] on img at bounding box center [1156, 346] width 23 height 45
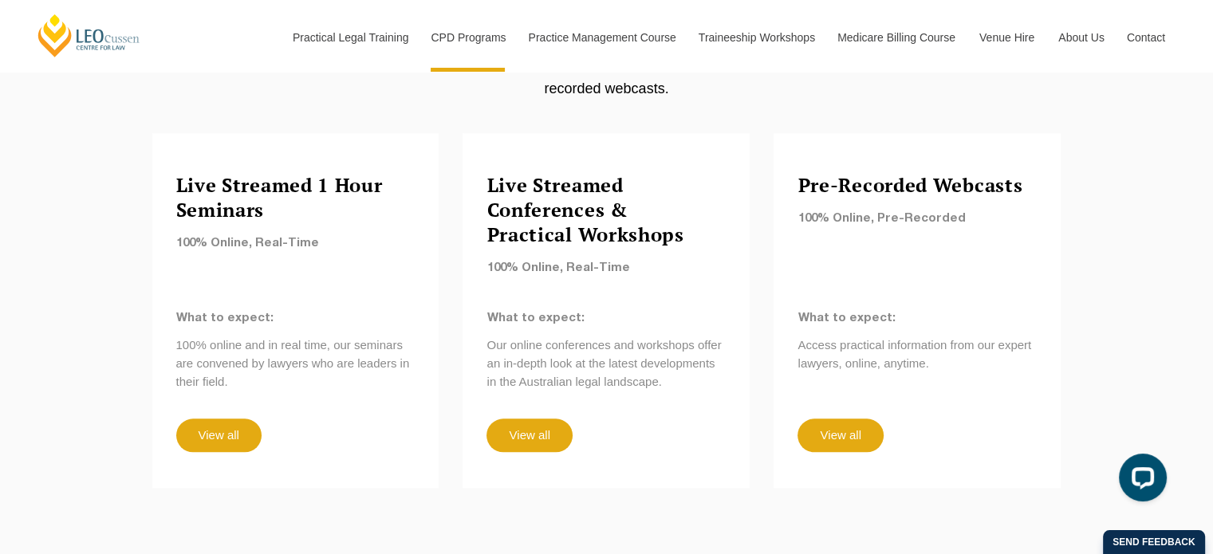
scroll to position [1423, 0]
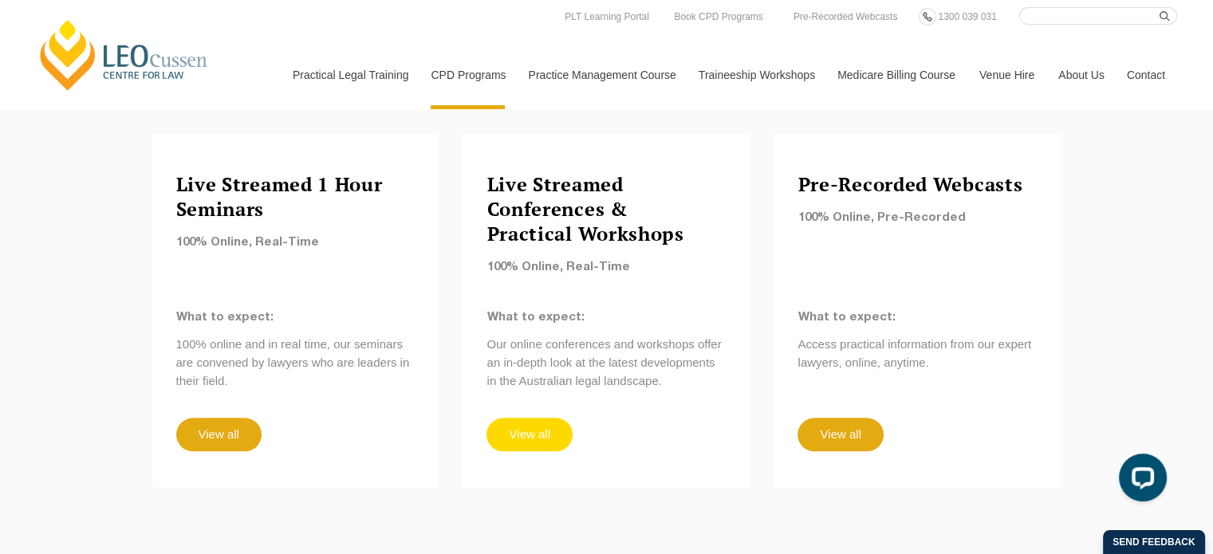
click at [552, 418] on link "View all" at bounding box center [529, 435] width 85 height 34
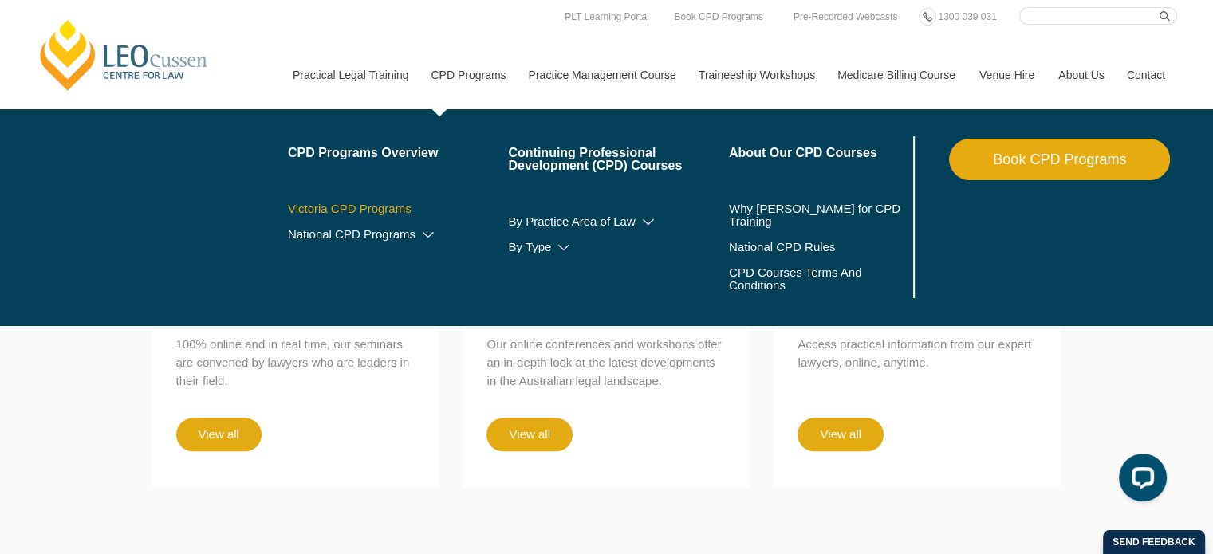
click at [393, 210] on link "Victoria CPD Programs" at bounding box center [398, 209] width 221 height 13
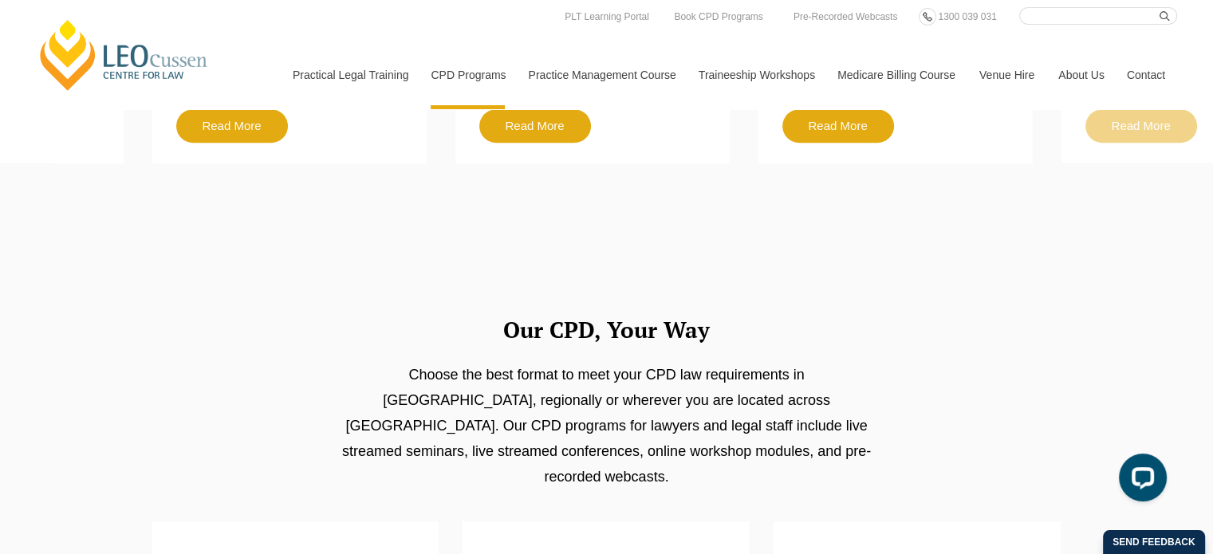
scroll to position [1034, 0]
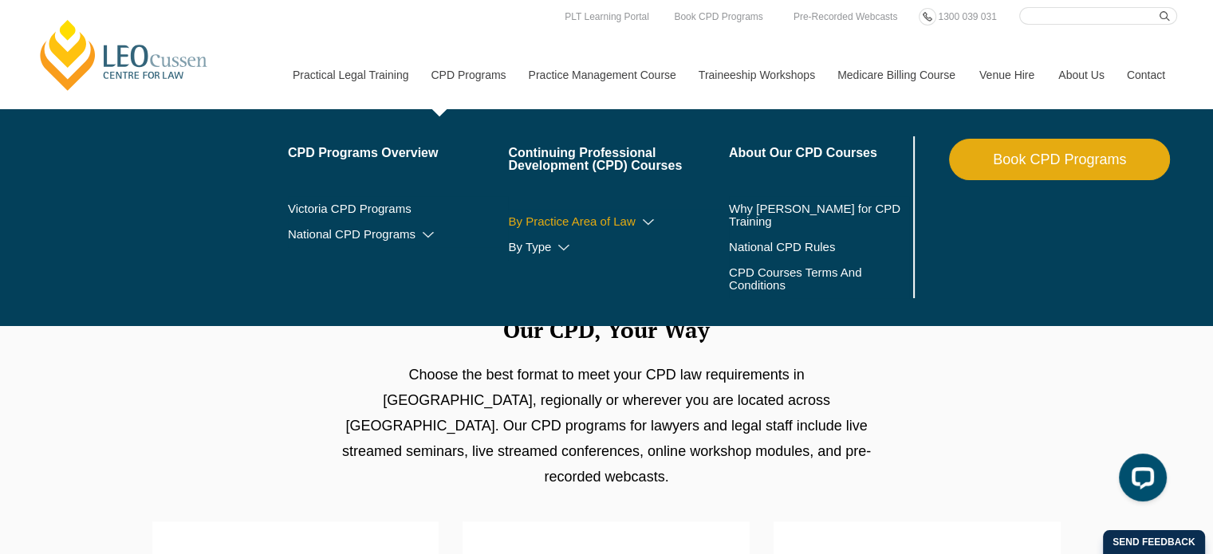
click at [582, 222] on link "By Practice Area of Law" at bounding box center [618, 221] width 221 height 13
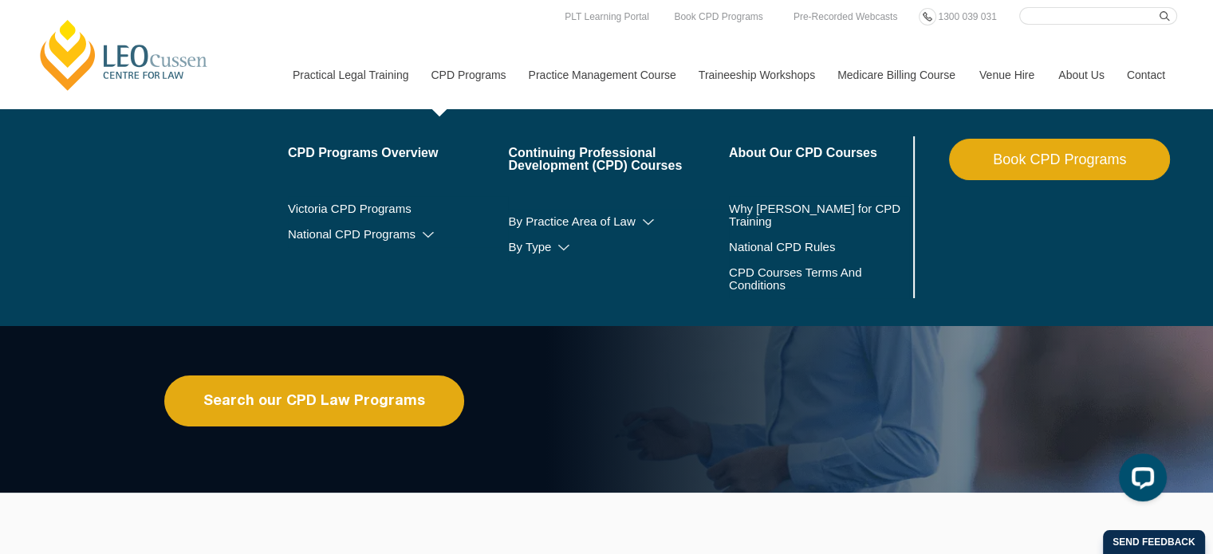
click at [550, 254] on li "By Type Workshops Conferences Seminars Intensives Online Intensives" at bounding box center [618, 248] width 221 height 26
click at [548, 249] on link "By Type" at bounding box center [618, 247] width 221 height 13
click at [567, 246] on icon at bounding box center [564, 248] width 16 height 11
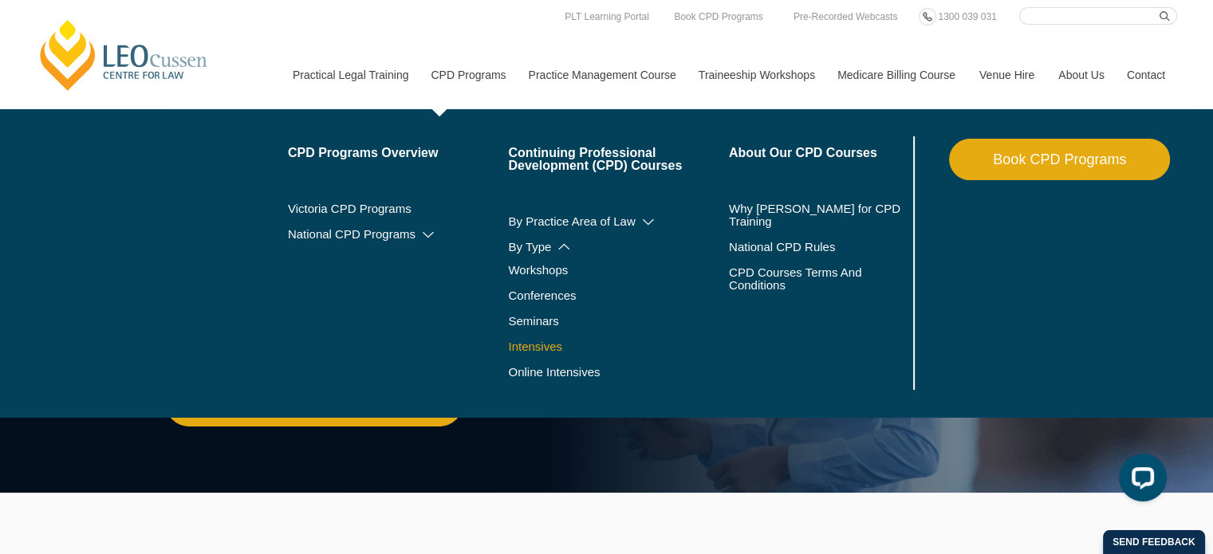
click at [538, 345] on link "Intensives" at bounding box center [618, 347] width 221 height 13
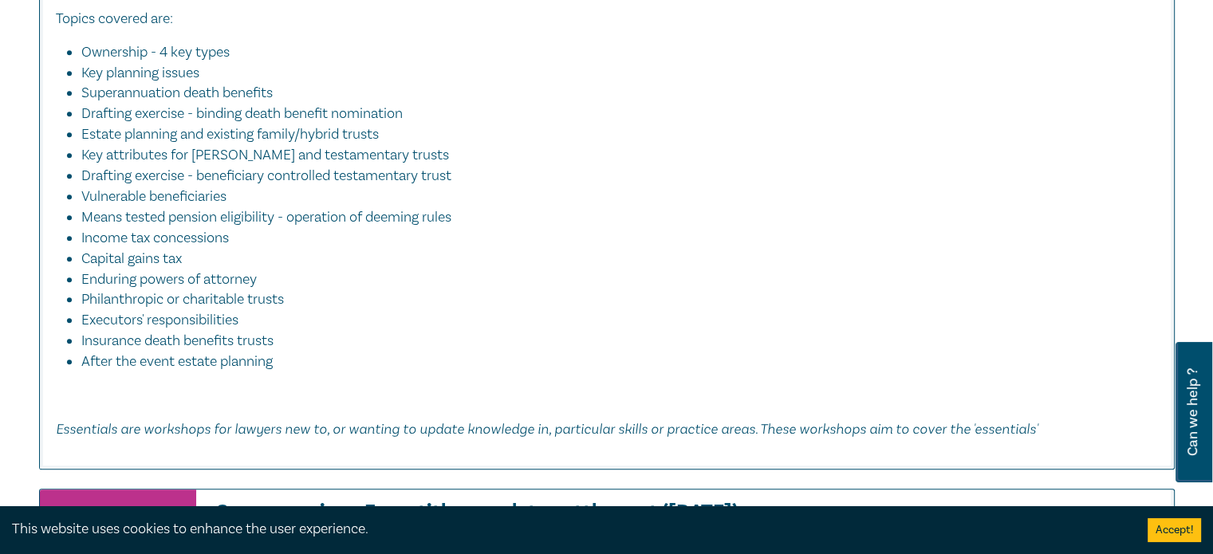
scroll to position [7260, 0]
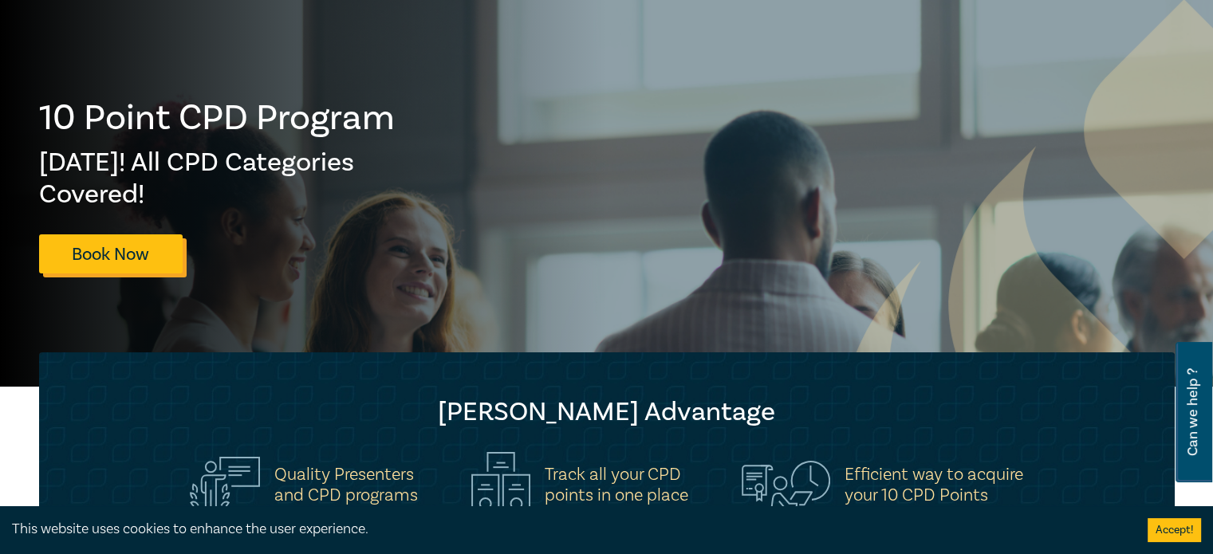
scroll to position [118, 0]
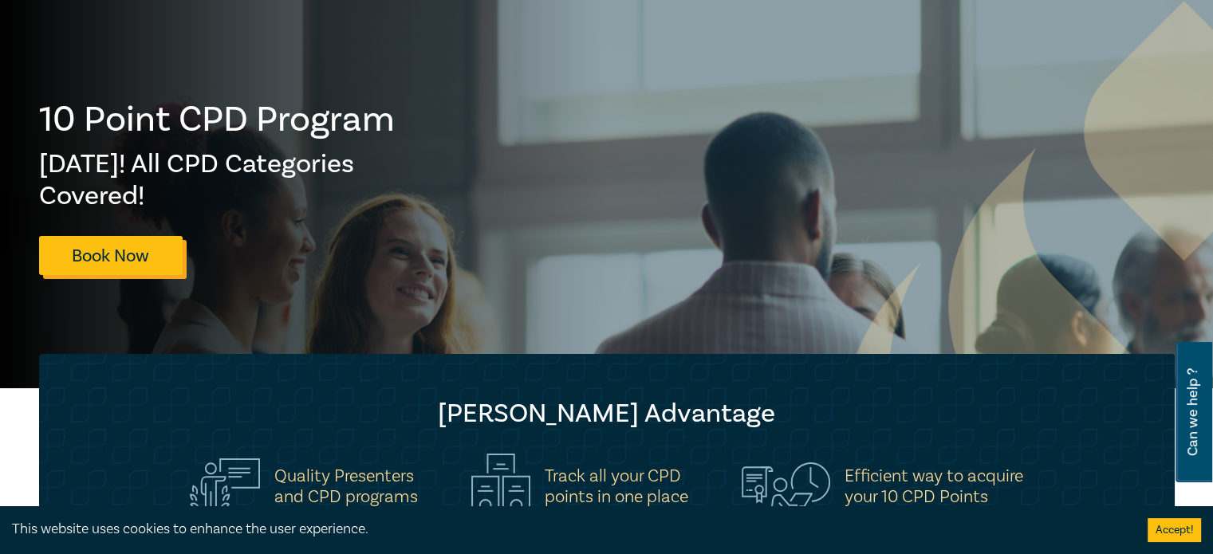
click at [97, 262] on link "Book Now" at bounding box center [111, 255] width 144 height 39
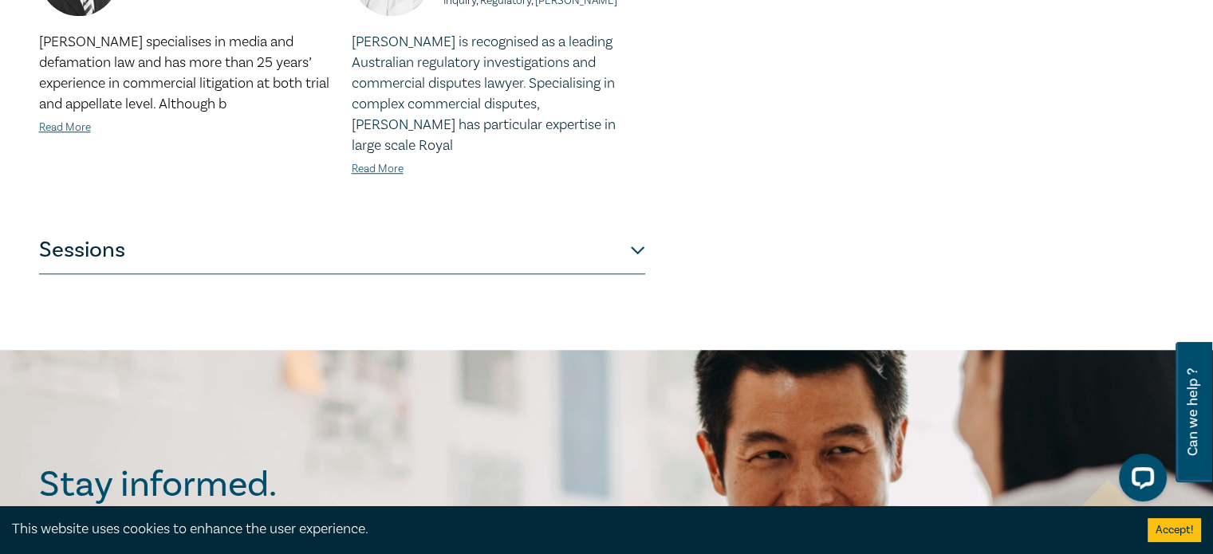
scroll to position [1320, 0]
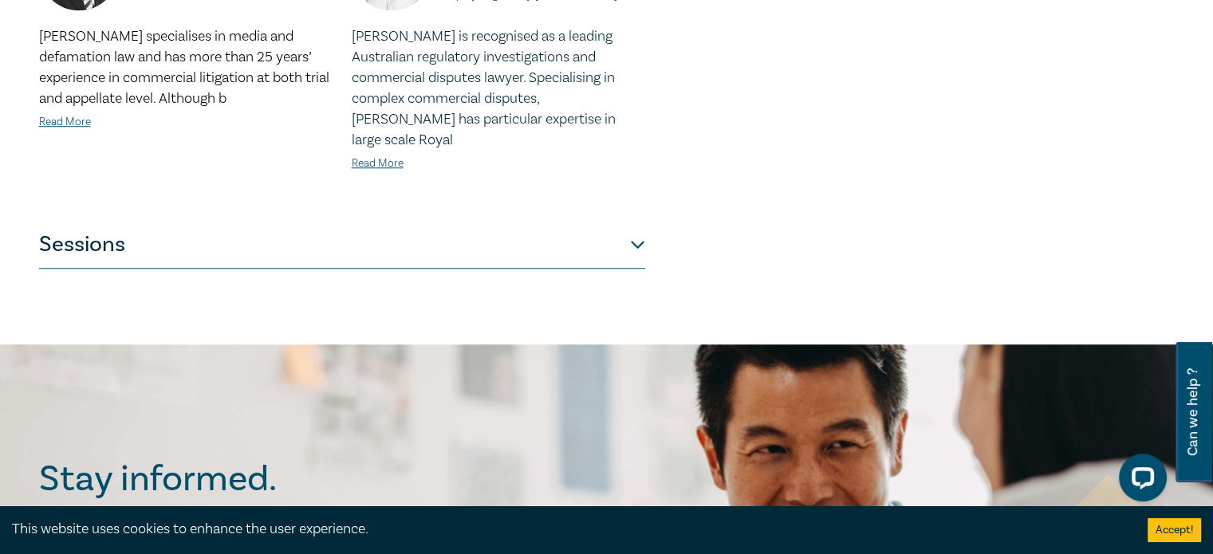
click at [633, 221] on button "Sessions" at bounding box center [342, 245] width 606 height 48
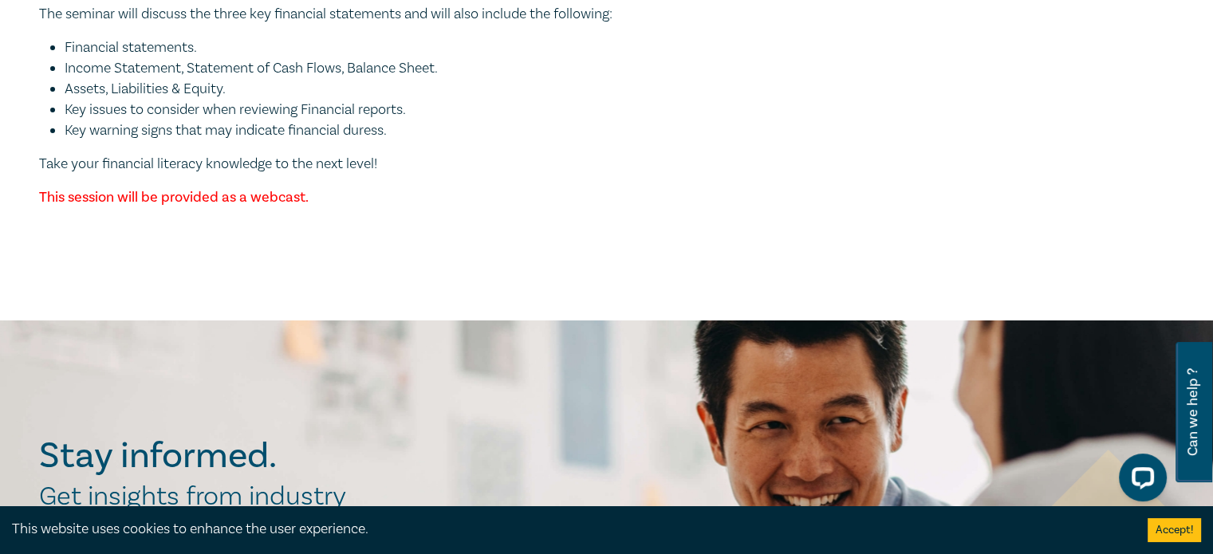
scroll to position [5477, 0]
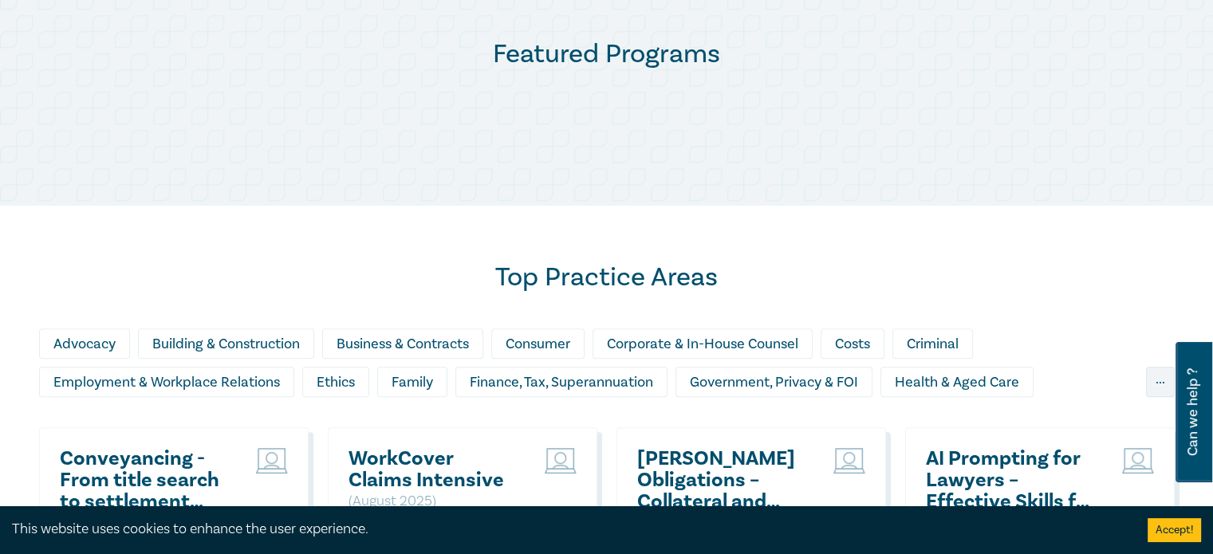
scroll to position [804, 0]
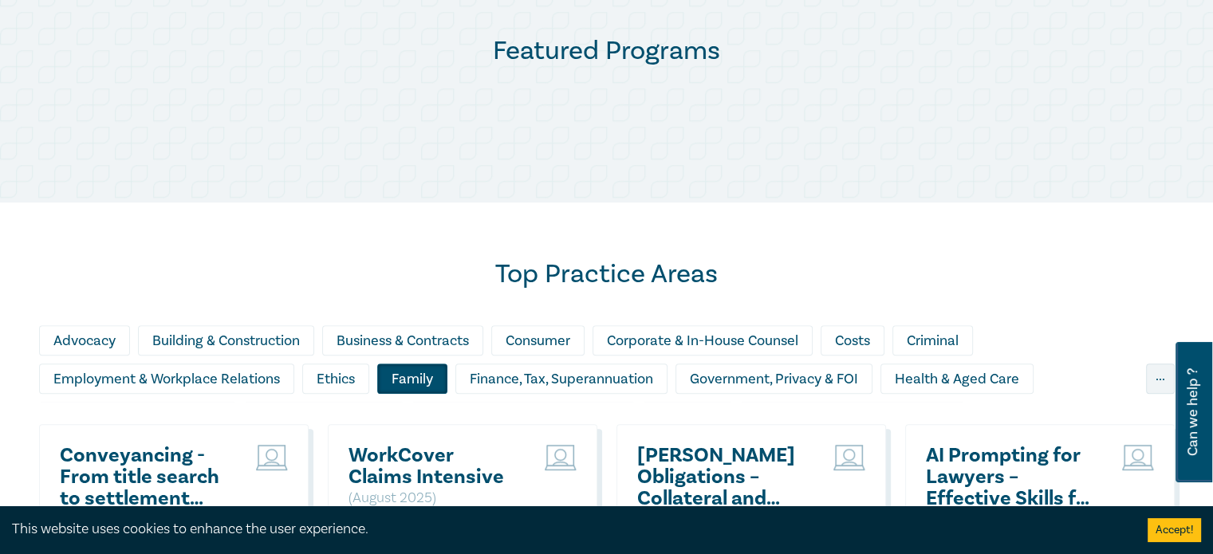
click at [415, 376] on div "Family" at bounding box center [412, 379] width 70 height 30
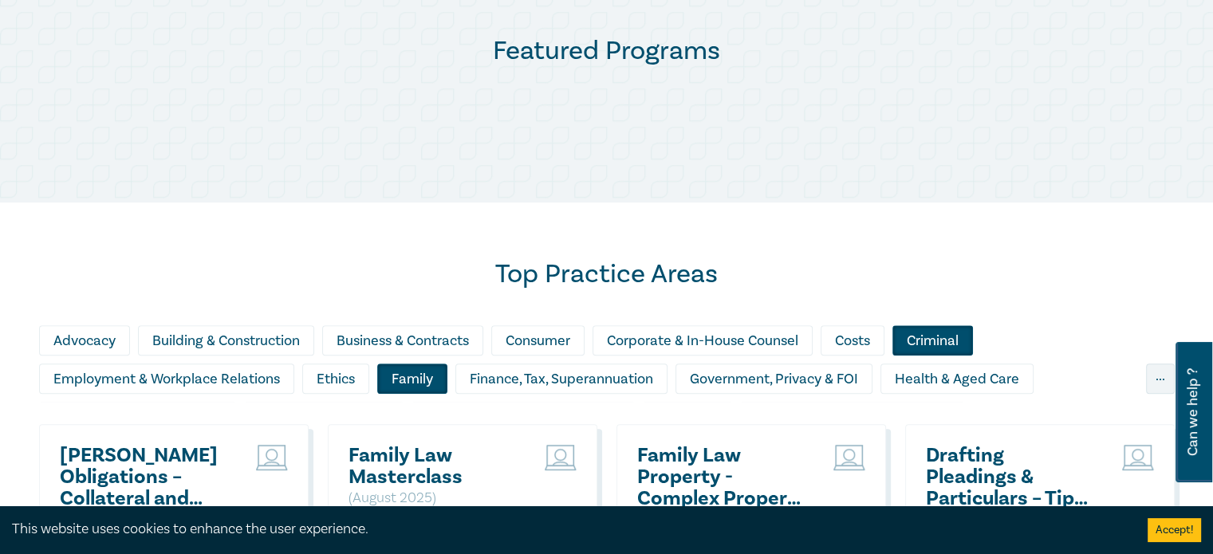
click at [941, 329] on div "Criminal" at bounding box center [933, 341] width 81 height 30
click at [97, 342] on div "Advocacy" at bounding box center [84, 341] width 91 height 30
click at [342, 377] on div "Ethics" at bounding box center [335, 379] width 67 height 30
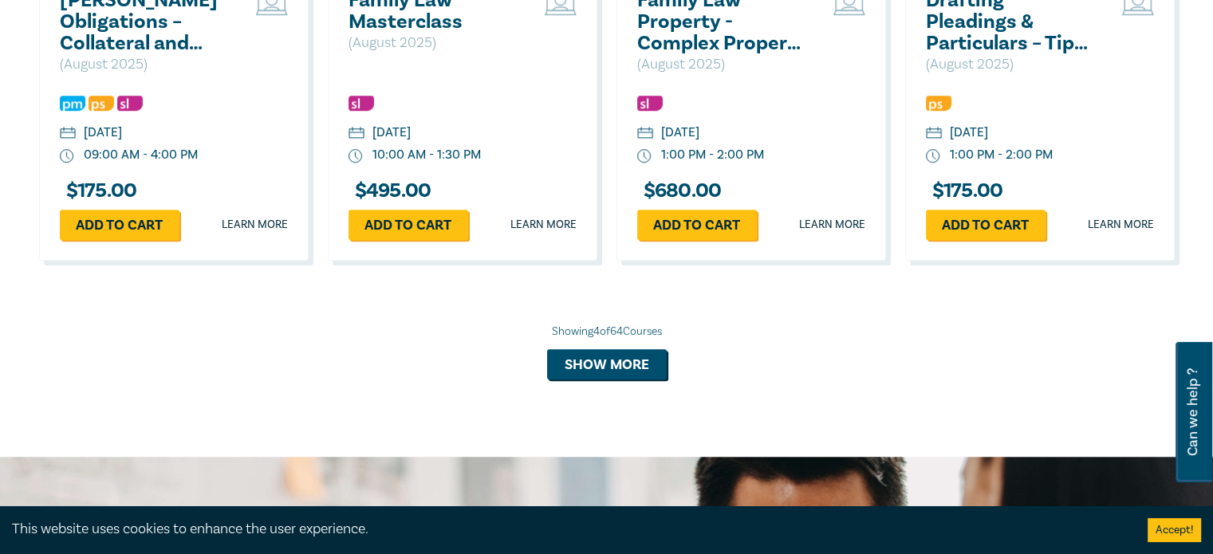
scroll to position [1344, 0]
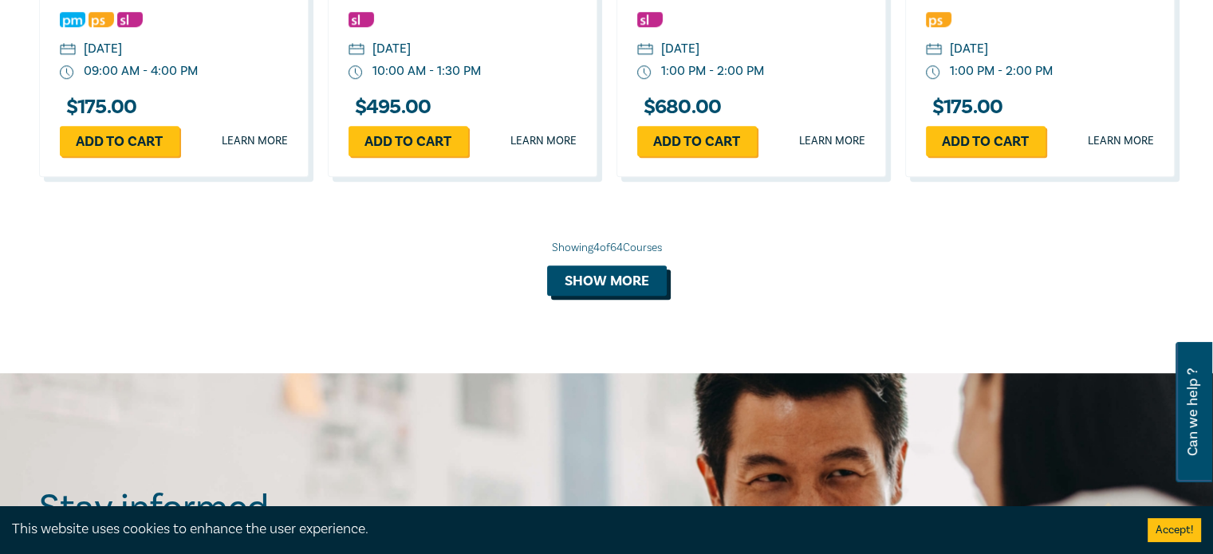
click at [637, 283] on button "Show more" at bounding box center [607, 281] width 120 height 30
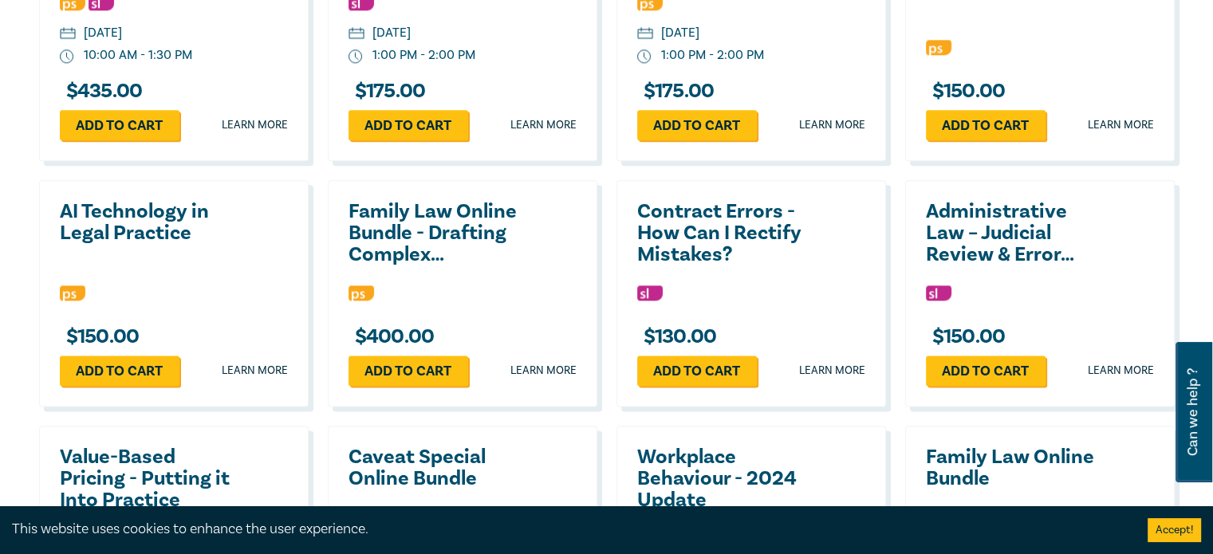
scroll to position [1983, 0]
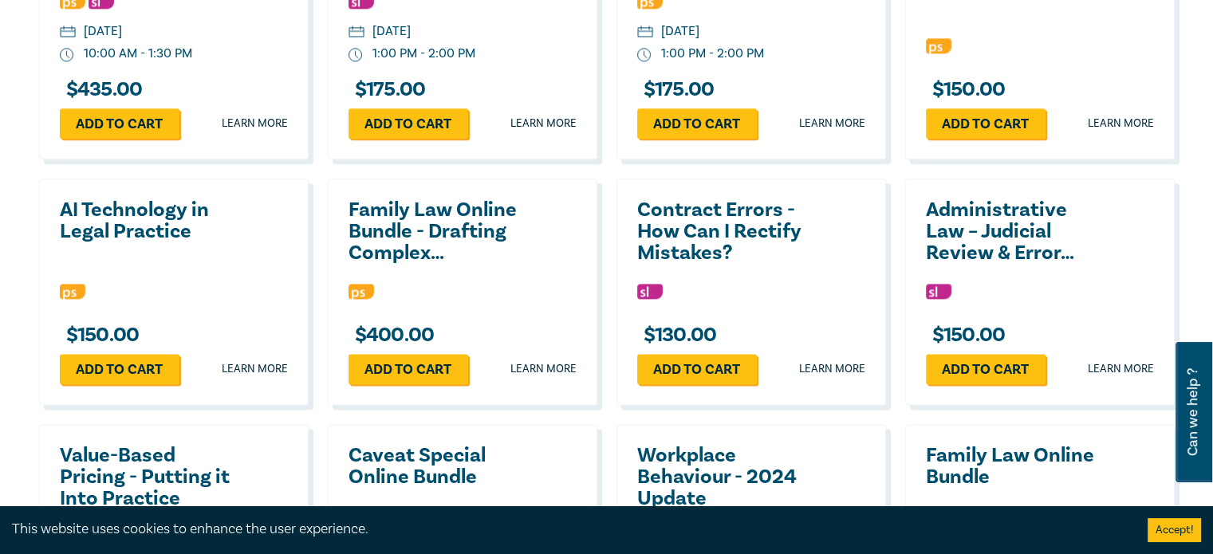
click at [461, 222] on h2 "Family Law Online Bundle - Drafting Complex Agreements and Orders" at bounding box center [435, 231] width 172 height 65
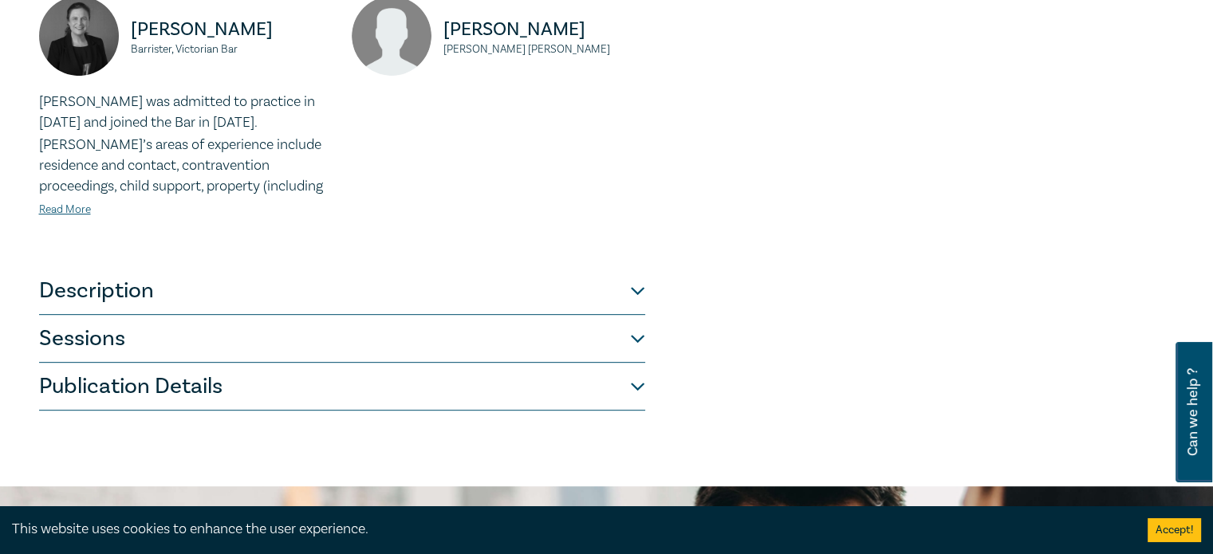
scroll to position [689, 0]
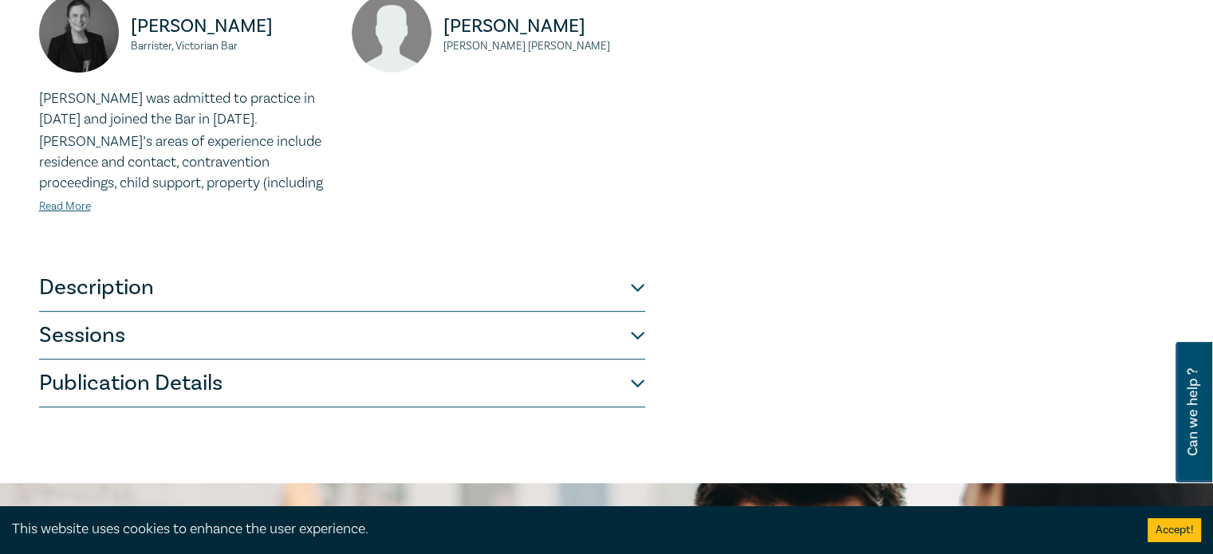
click at [522, 326] on button "Sessions" at bounding box center [342, 336] width 606 height 48
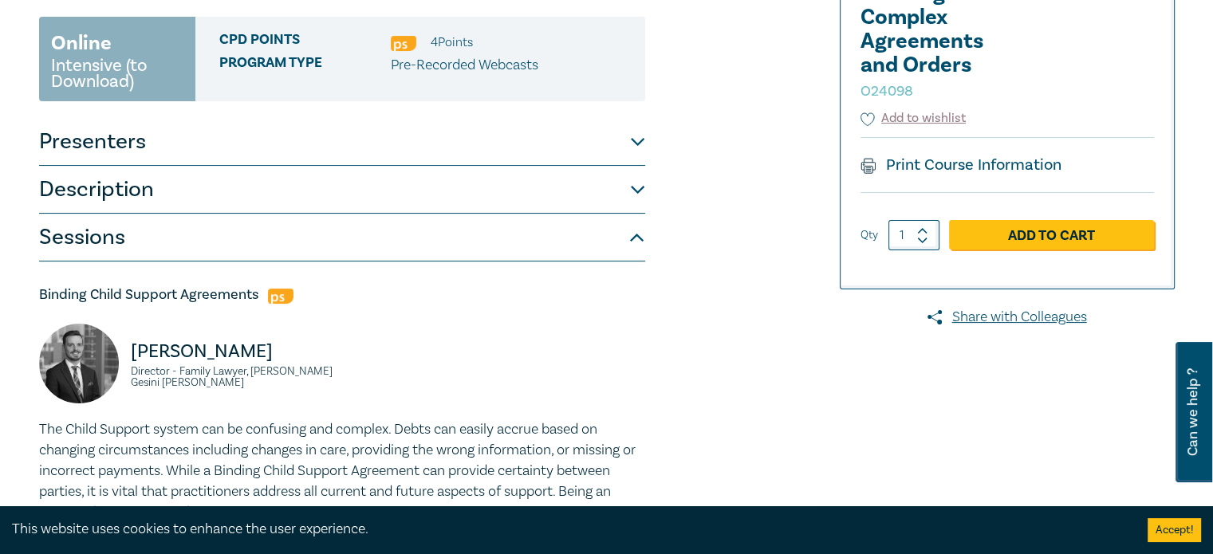
scroll to position [0, 0]
